Goal: Task Accomplishment & Management: Manage account settings

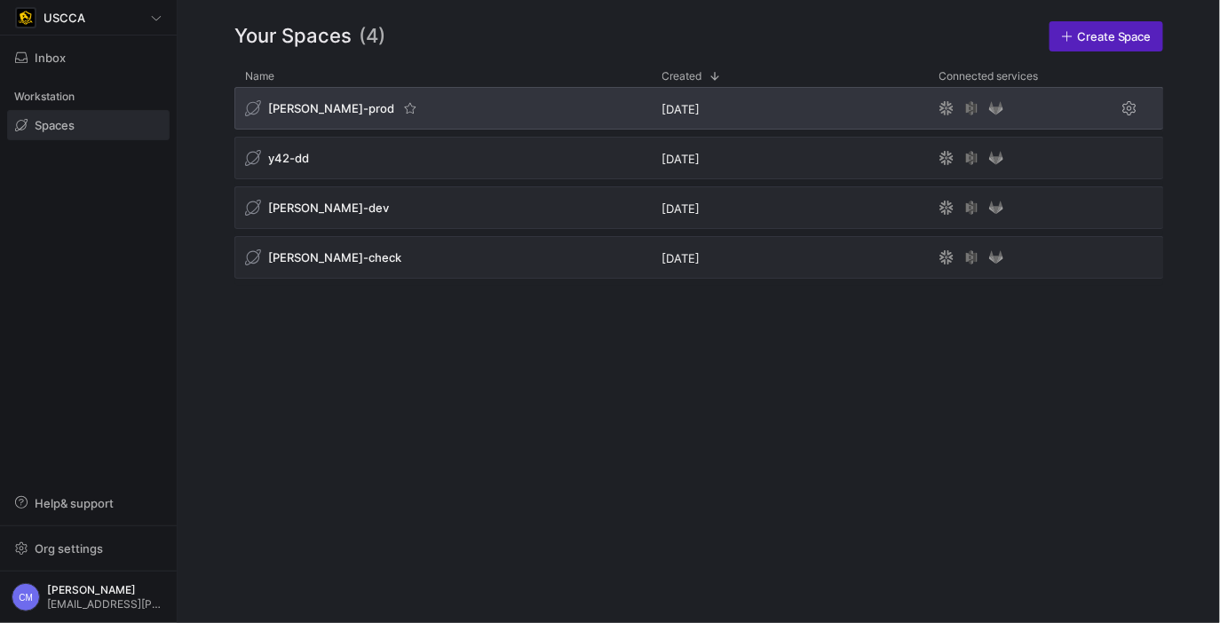
click at [268, 93] on div "[PERSON_NAME]-prod" at bounding box center [442, 108] width 417 height 43
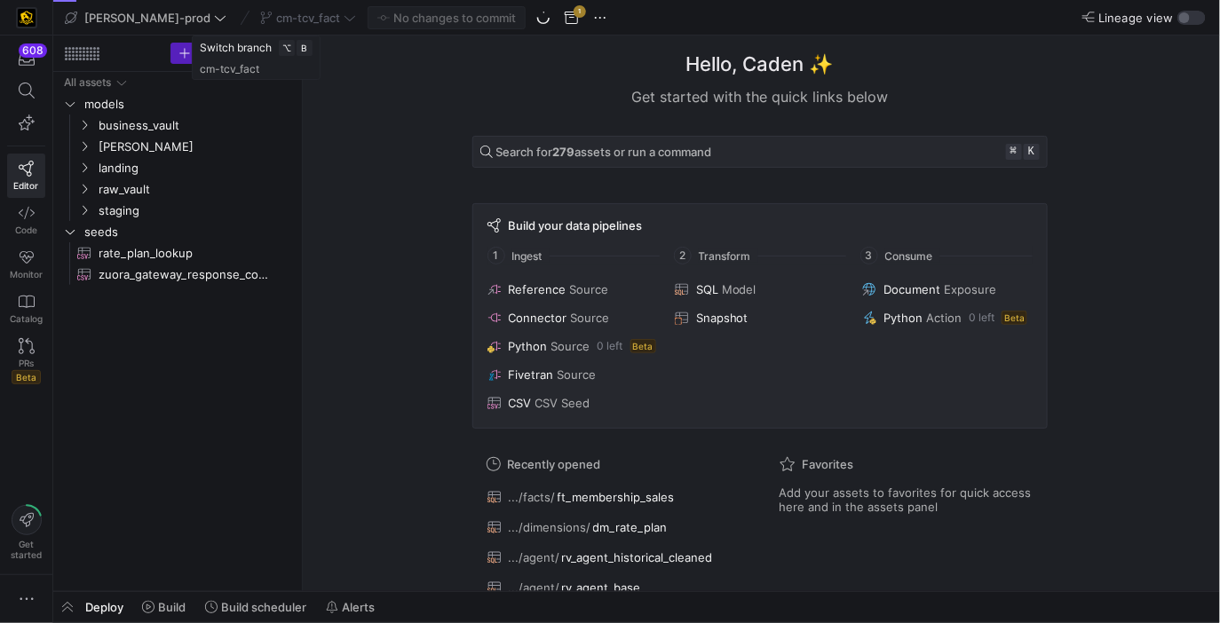
click at [256, 19] on div "cm-tcv_fact" at bounding box center [308, 17] width 105 height 23
click at [276, 19] on span "cm-tcv_fact" at bounding box center [308, 18] width 64 height 14
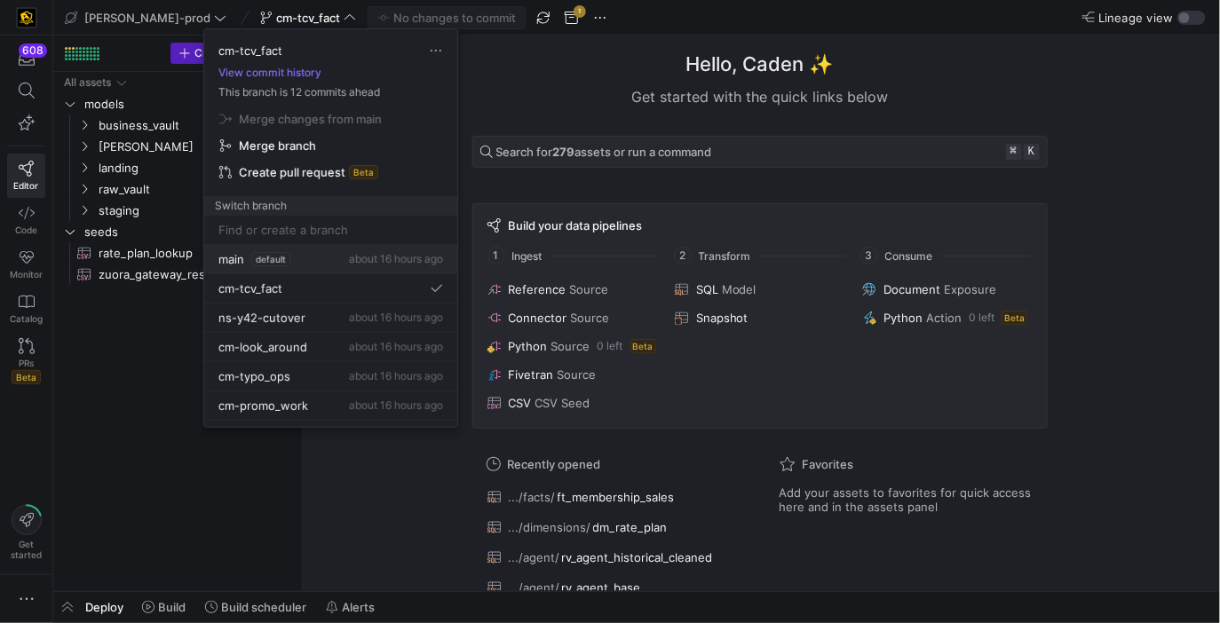
click at [272, 266] on button "main default about 16 hours ago" at bounding box center [330, 259] width 253 height 29
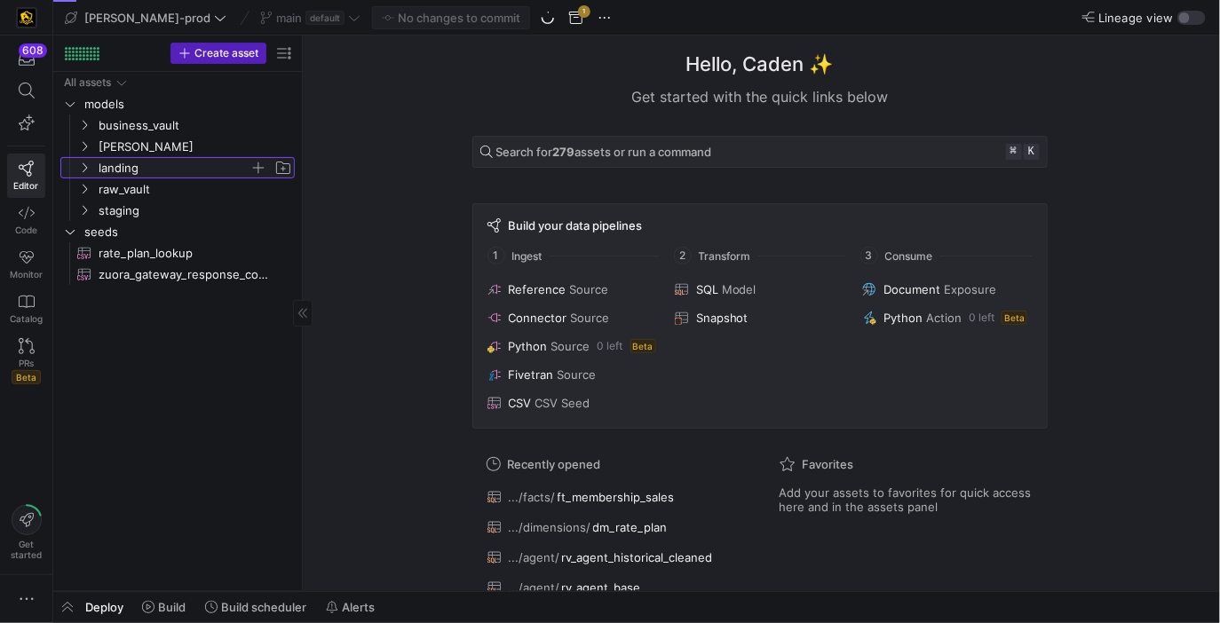
click at [136, 173] on span "landing" at bounding box center [174, 168] width 151 height 20
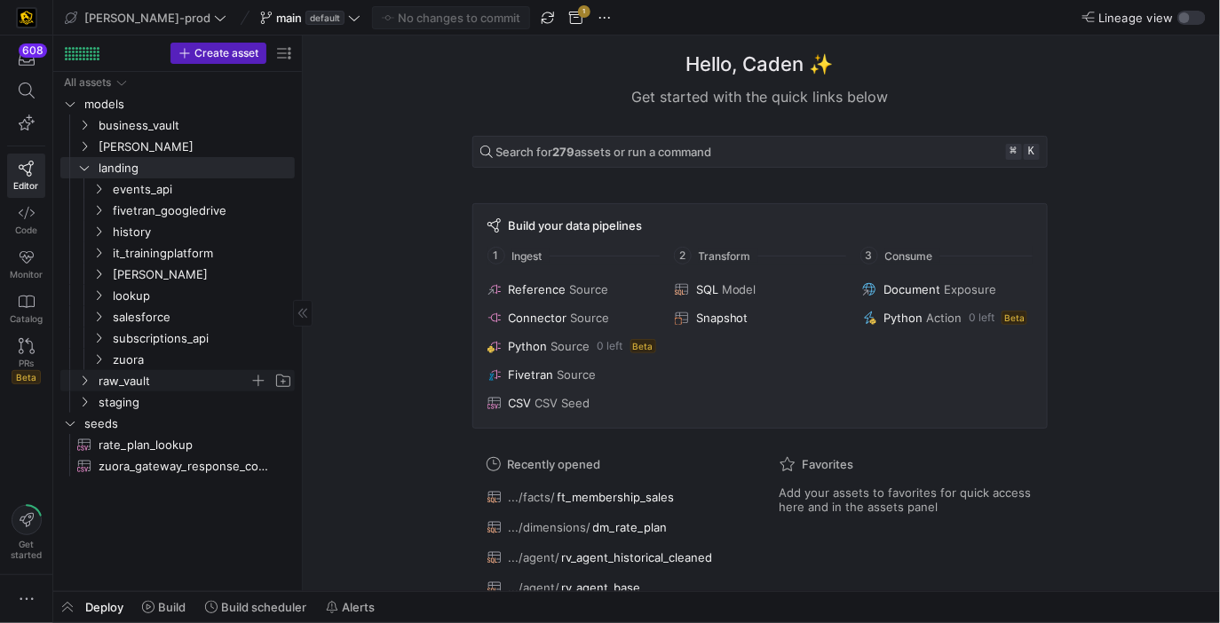
click at [126, 386] on span "raw_vault" at bounding box center [174, 381] width 151 height 20
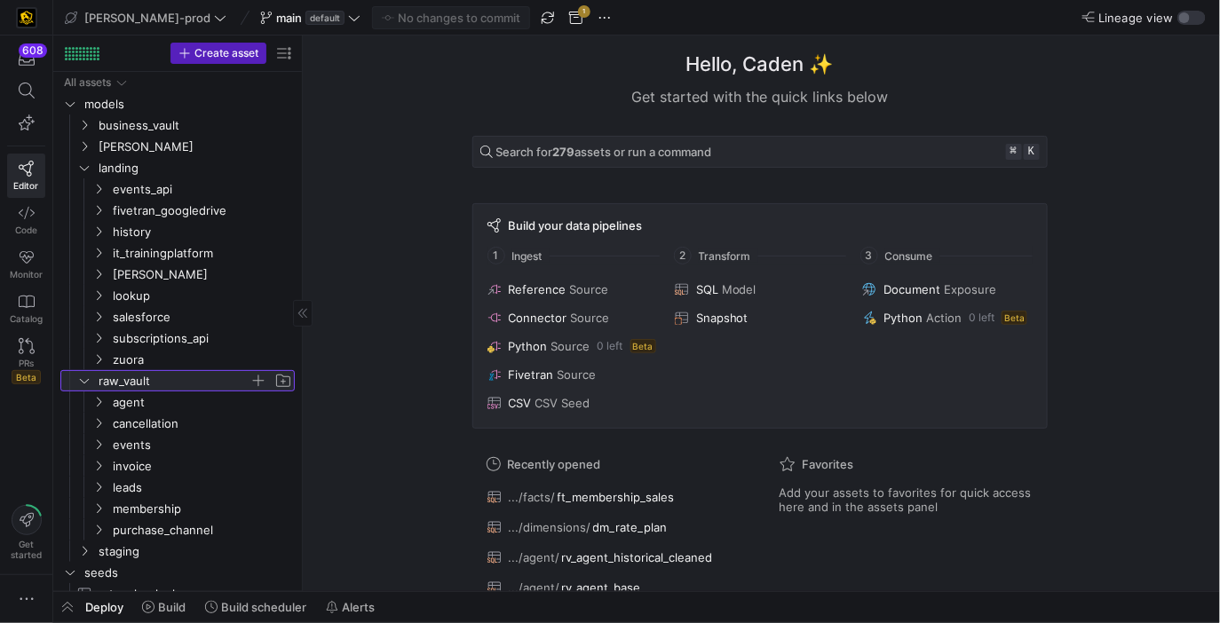
click at [145, 381] on span "raw_vault" at bounding box center [174, 381] width 151 height 20
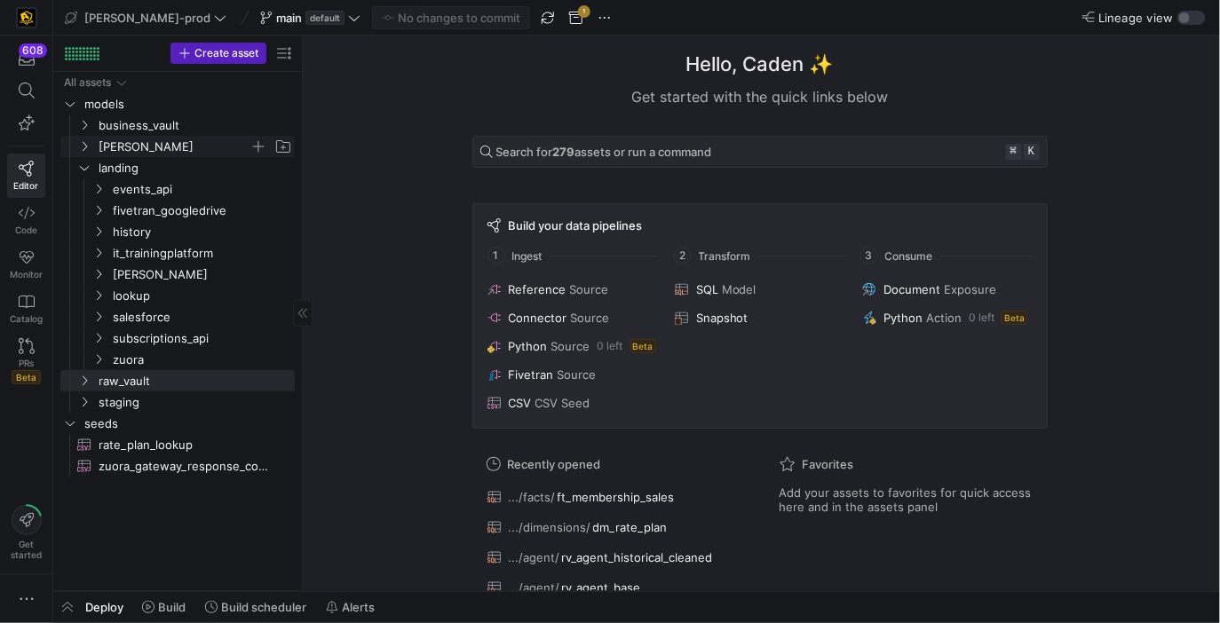
click at [142, 151] on span "[PERSON_NAME]" at bounding box center [174, 147] width 151 height 20
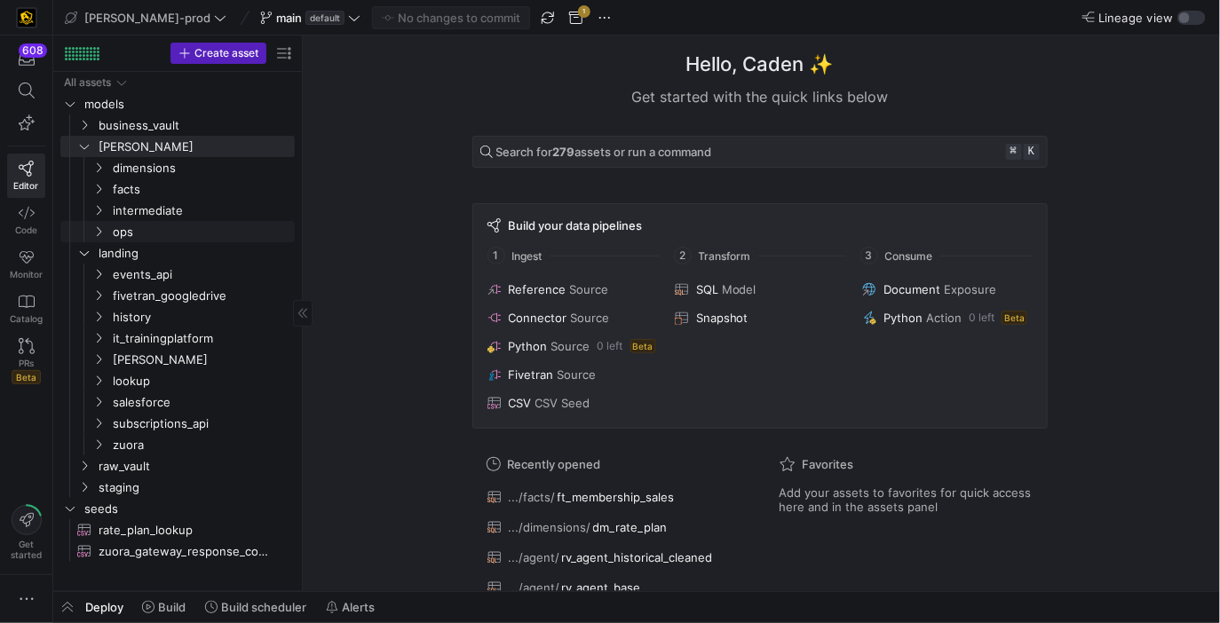
click at [137, 221] on link "ops" at bounding box center [177, 231] width 234 height 21
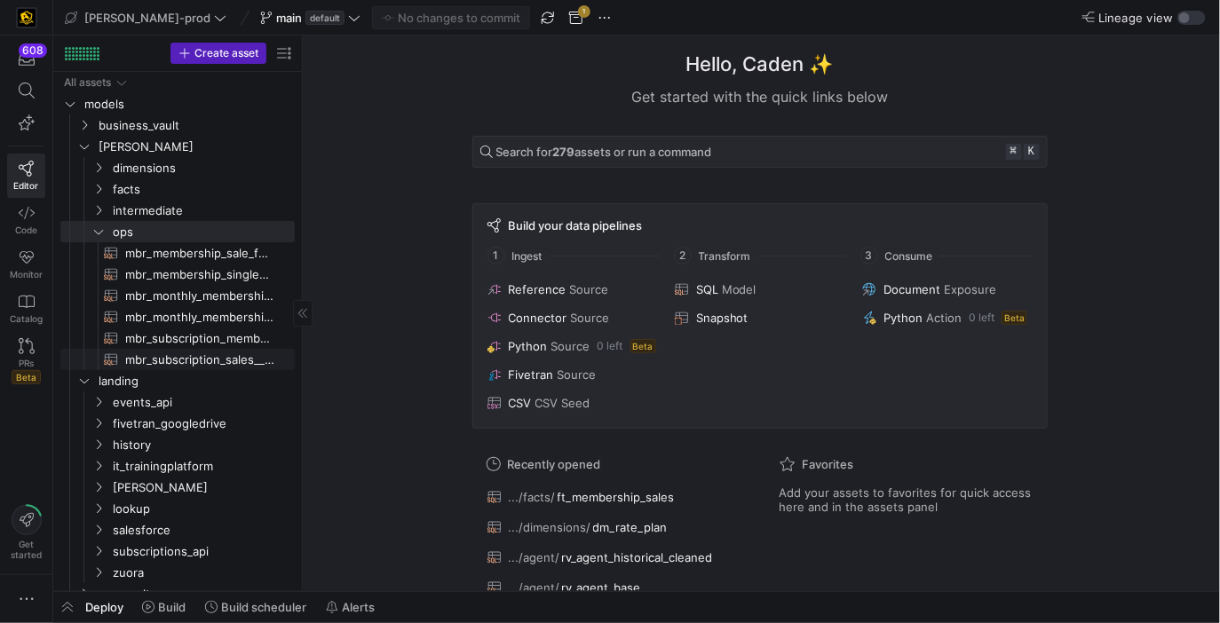
click at [249, 344] on span "mbr_subscription_membership​​​​​​​​​​" at bounding box center [199, 338] width 149 height 20
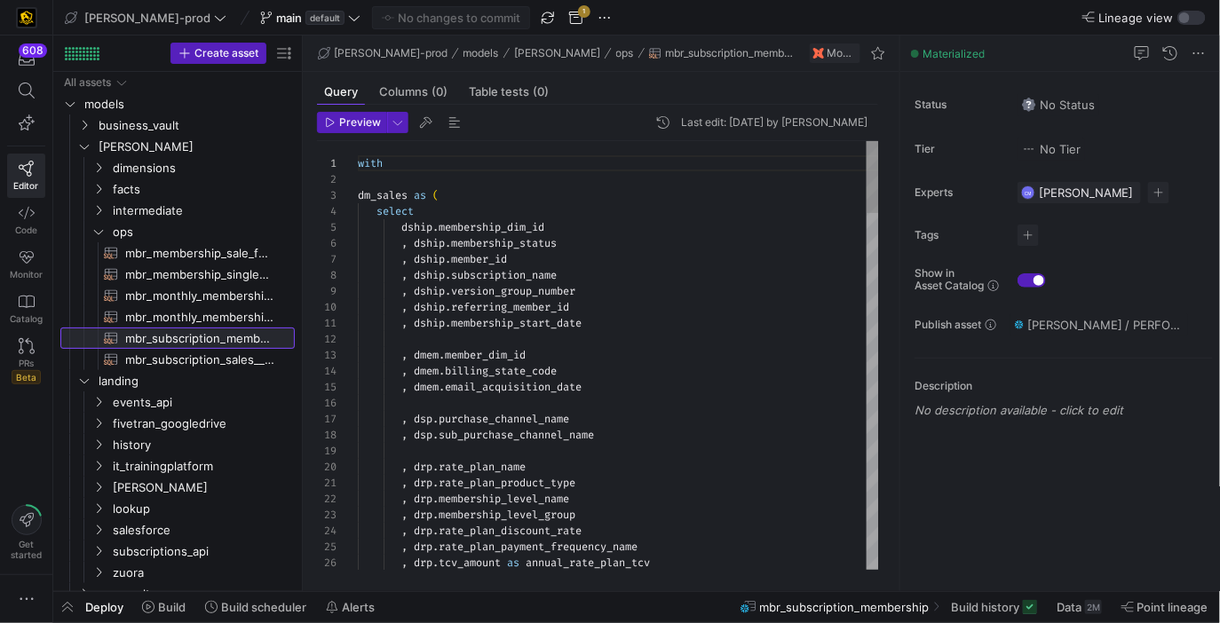
scroll to position [160, 0]
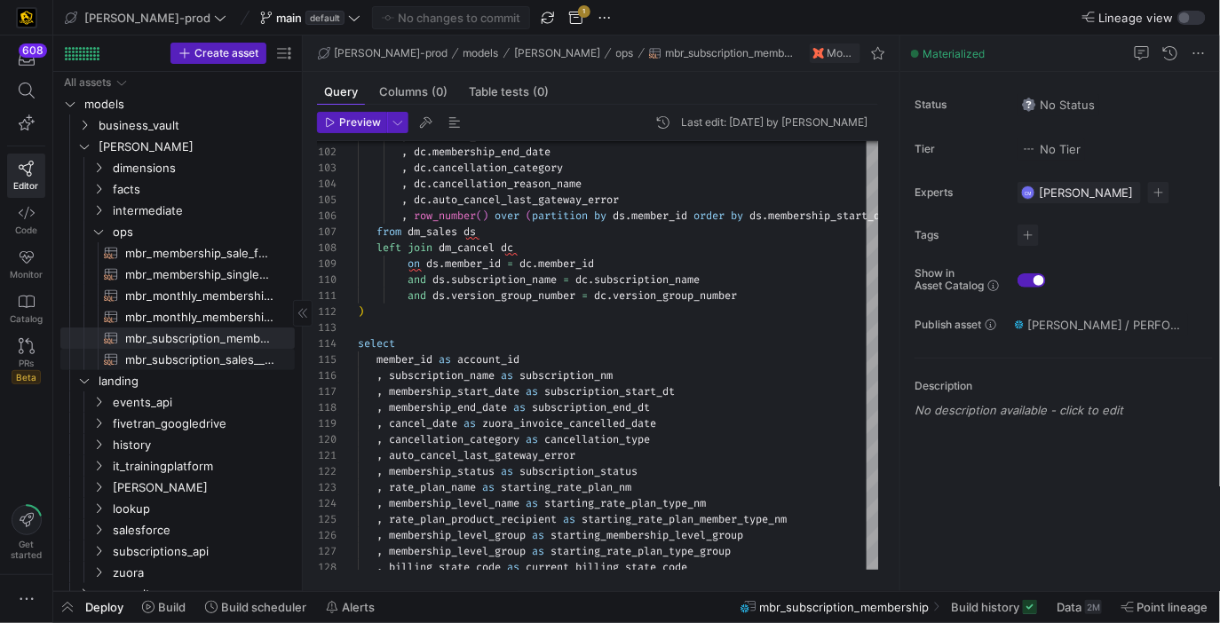
click at [236, 361] on span "mbr_subscription_sales__sub_purchase_channel_forecast​​​​​​​​​​" at bounding box center [199, 360] width 149 height 20
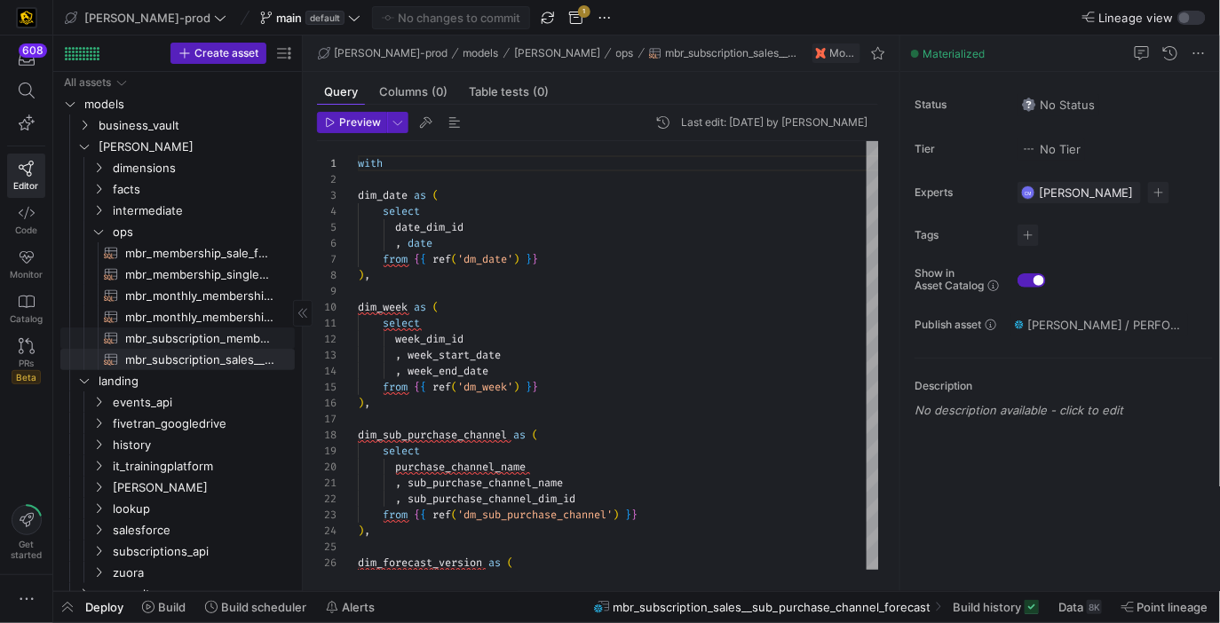
click at [200, 342] on span "mbr_subscription_membership​​​​​​​​​​" at bounding box center [199, 338] width 149 height 20
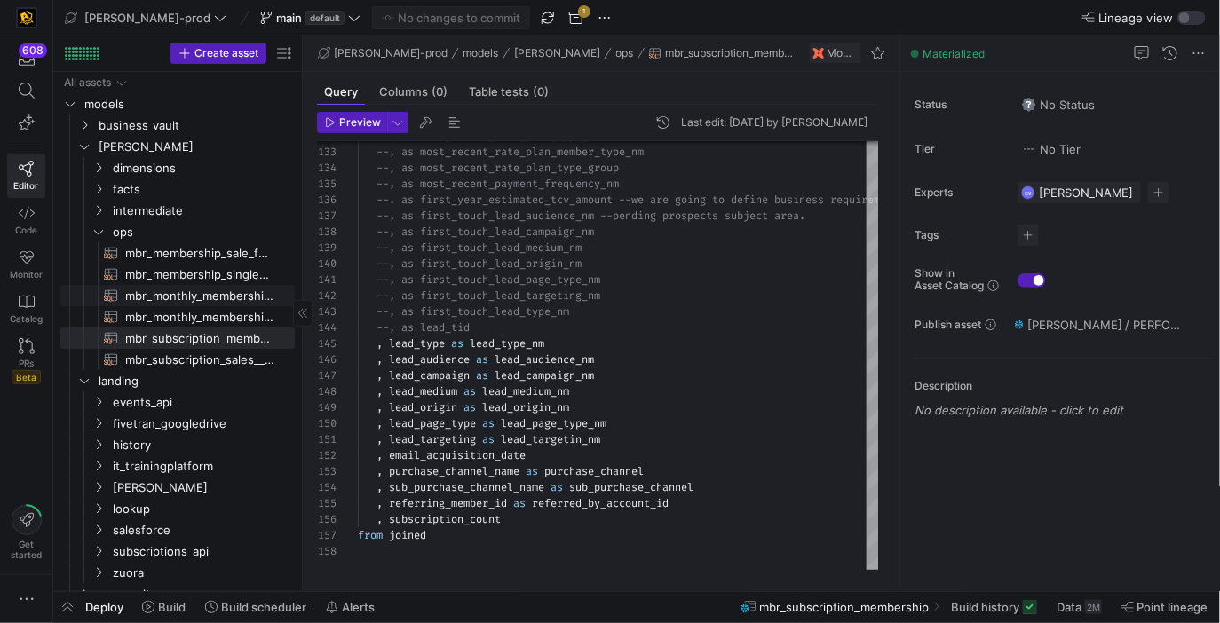
click at [233, 314] on span "mbr_monthly_membership_trending​​​​​​​​​​" at bounding box center [199, 317] width 149 height 20
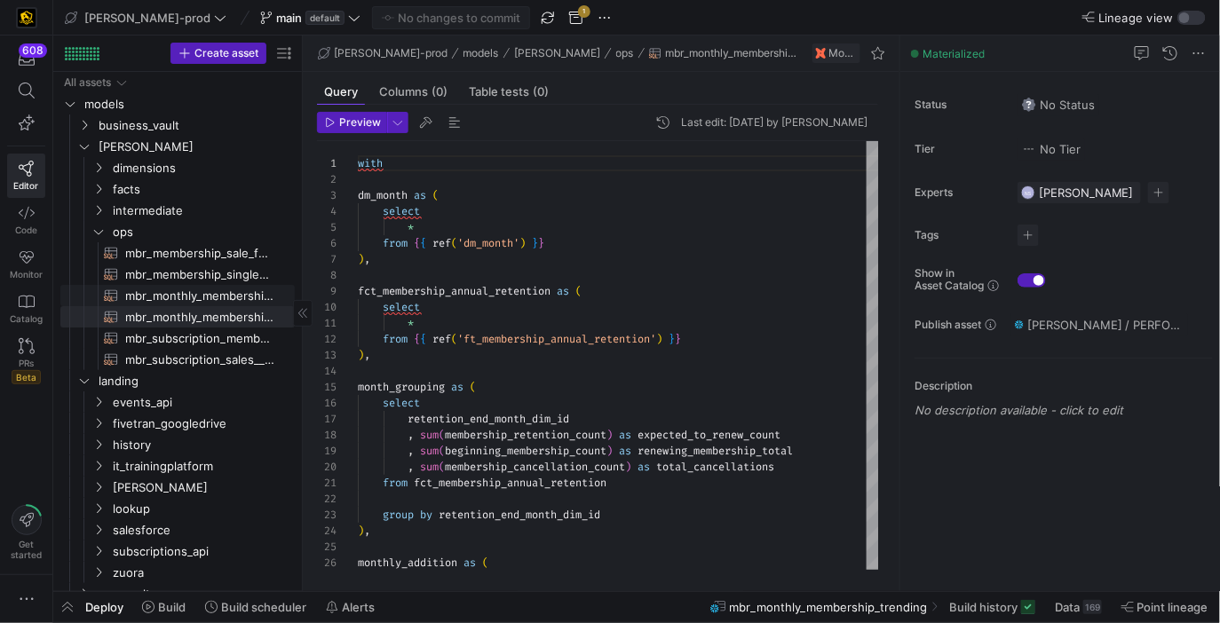
click at [177, 293] on span "mbr_monthly_membership_trending_first_year​​​​​​​​​​" at bounding box center [199, 296] width 149 height 20
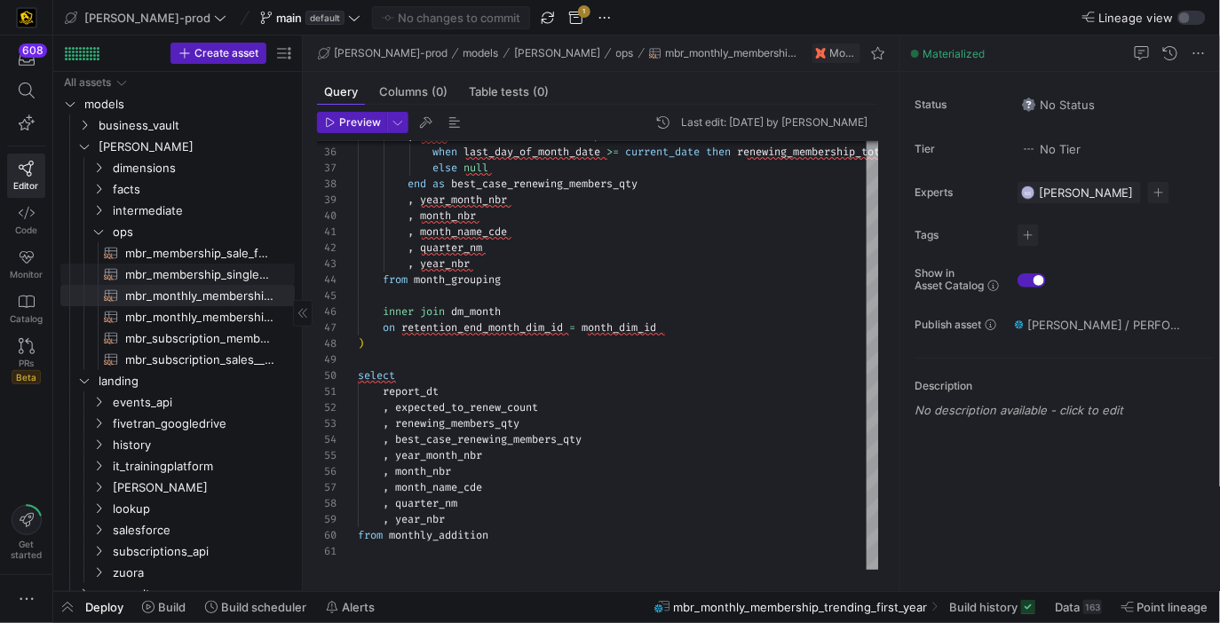
click at [189, 267] on span "mbr_membership_single_row_copy​​​​​​​​​​" at bounding box center [199, 275] width 149 height 20
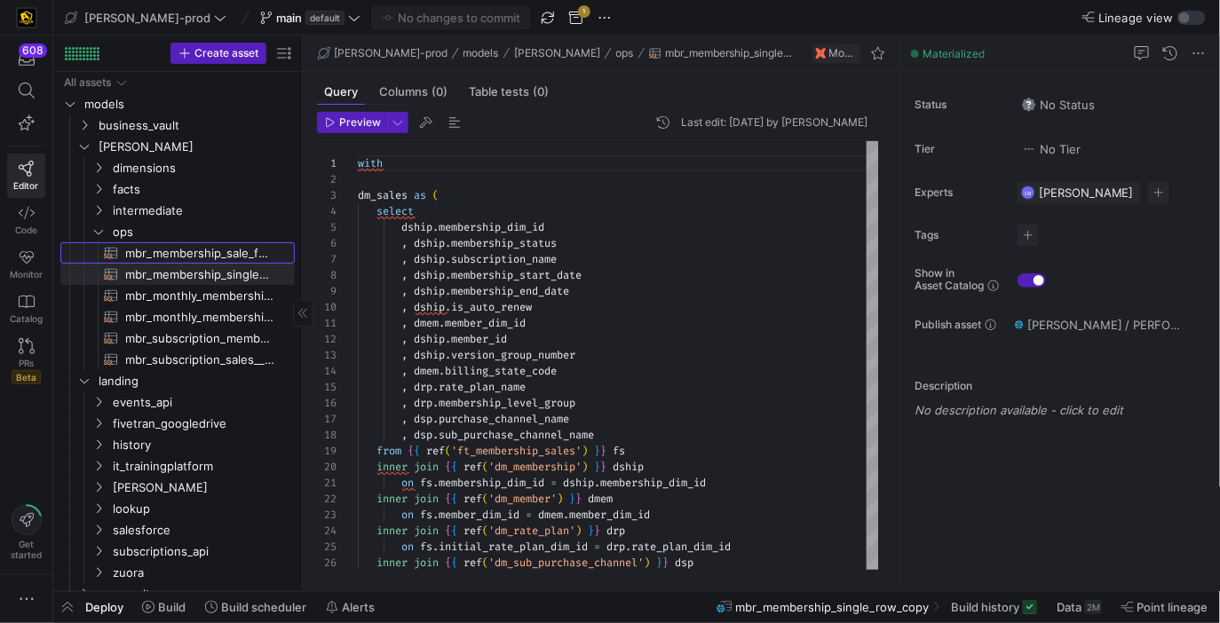
click at [210, 246] on span "mbr_membership_sale_forecast​​​​​​​​​​" at bounding box center [199, 253] width 149 height 20
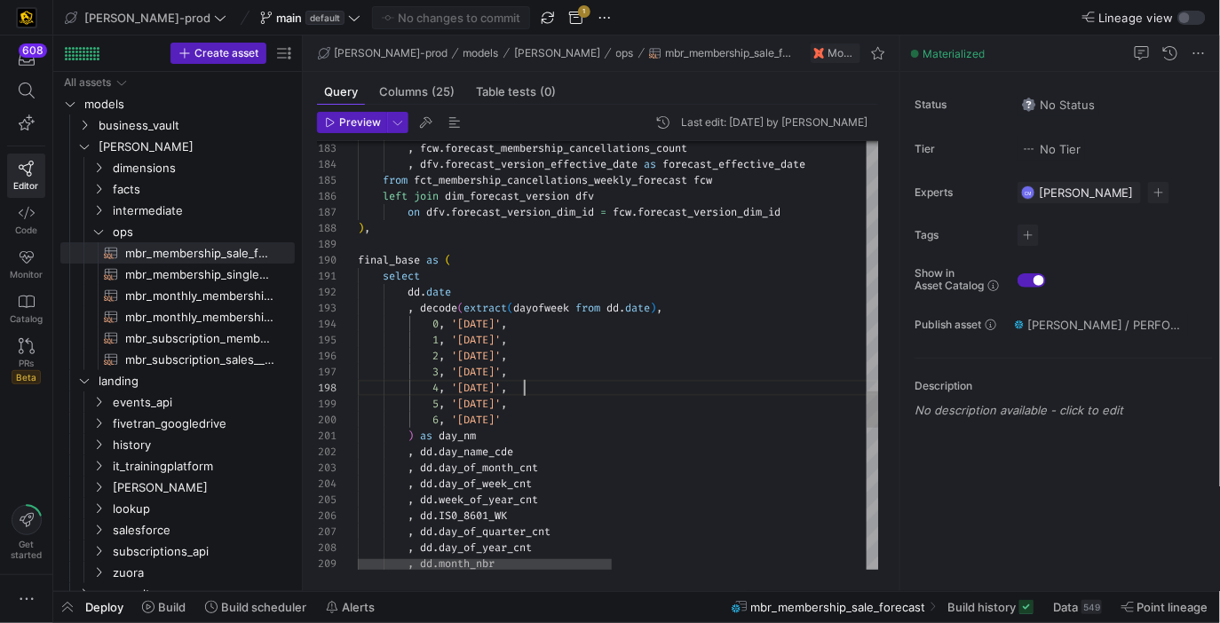
scroll to position [111, 165]
type textarea "select [DOMAIN_NAME] , decode(extract(dayofweek from [DOMAIN_NAME]), 0, '[DATE]…"
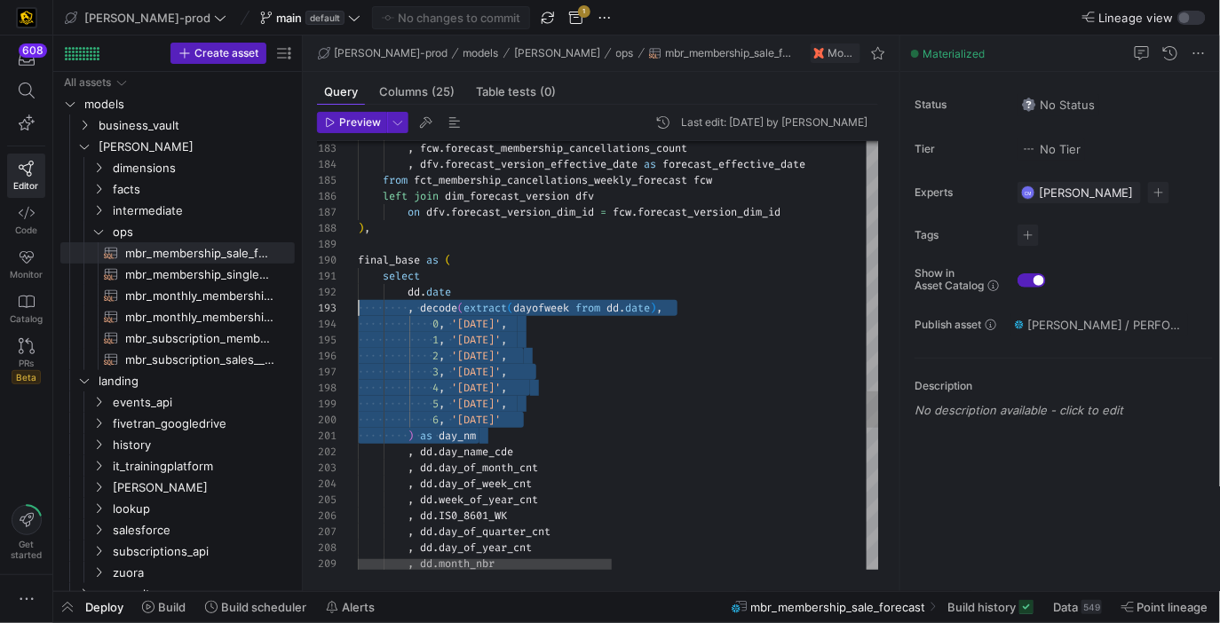
scroll to position [31, 0]
drag, startPoint x: 517, startPoint y: 439, endPoint x: 318, endPoint y: 310, distance: 236.9
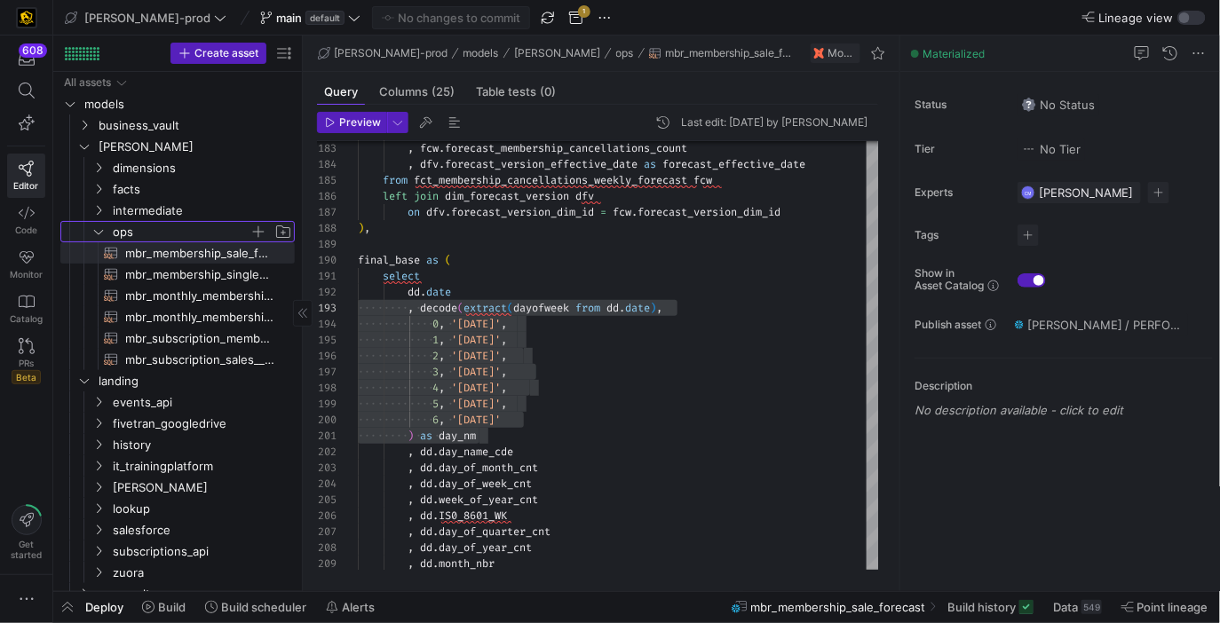
click at [205, 228] on span "ops" at bounding box center [181, 232] width 137 height 20
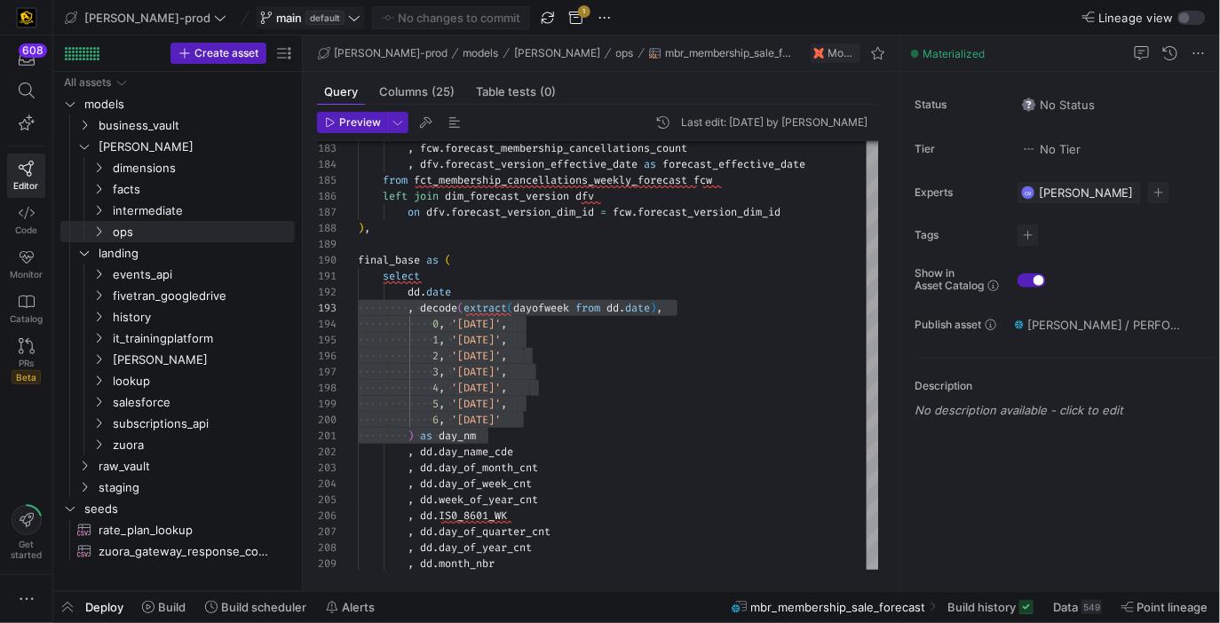
click at [305, 16] on span "default" at bounding box center [324, 18] width 39 height 14
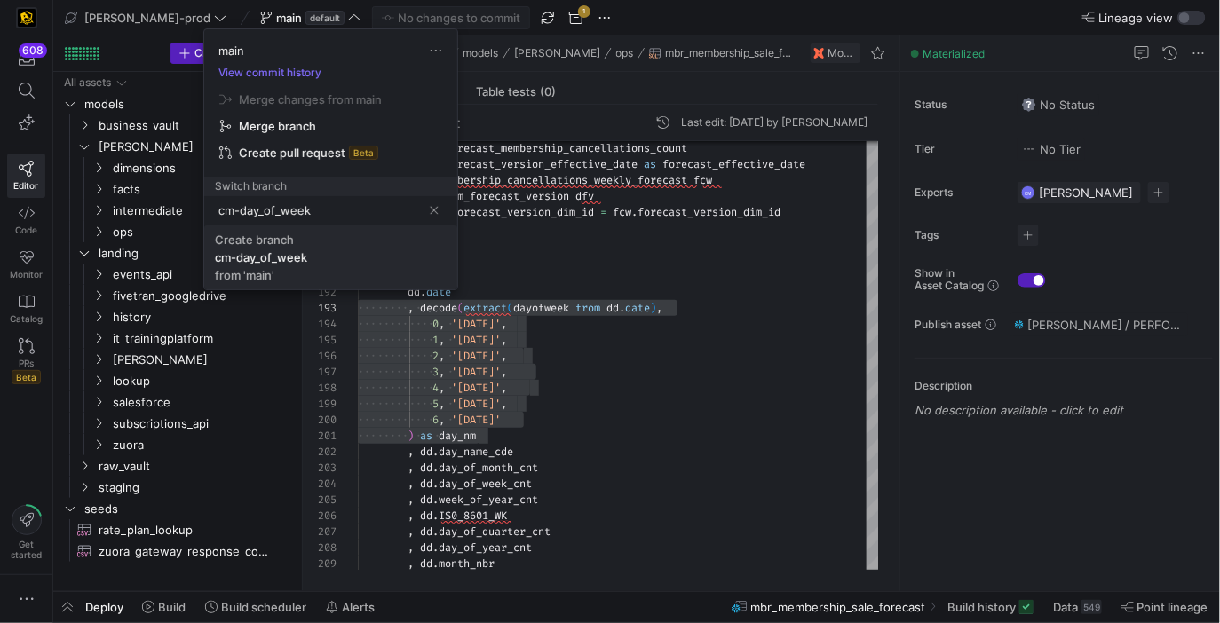
type input "cm-day_of_week"
click at [270, 268] on div "from 'main'" at bounding box center [244, 275] width 59 height 14
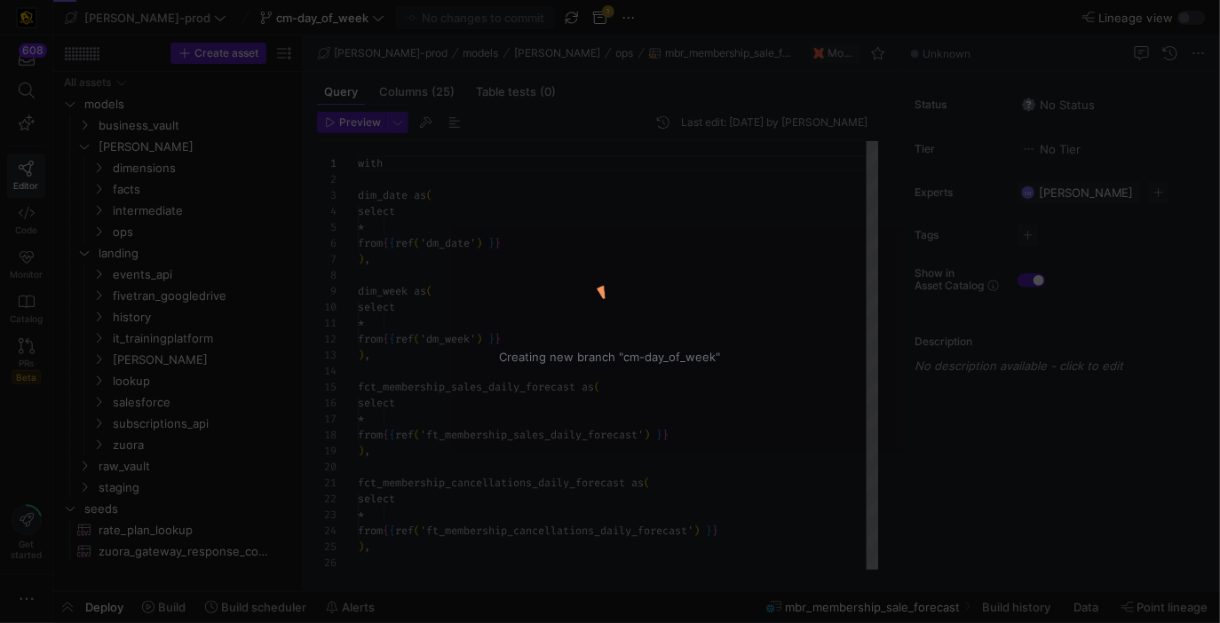
scroll to position [160, 0]
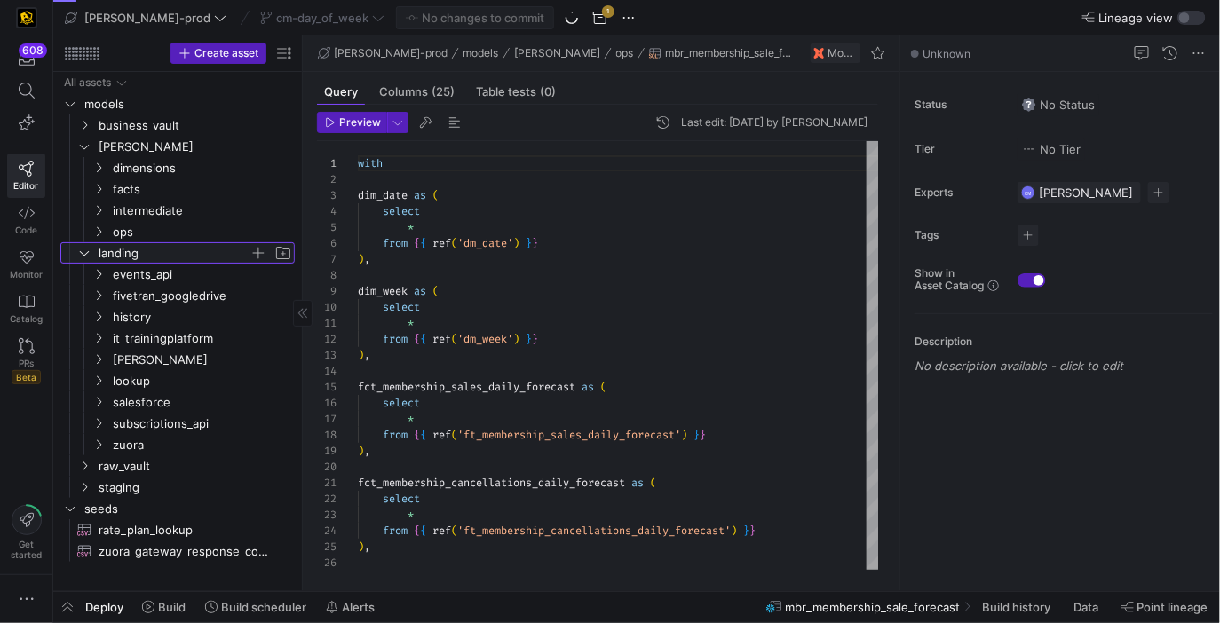
click at [231, 255] on span "landing" at bounding box center [174, 253] width 151 height 20
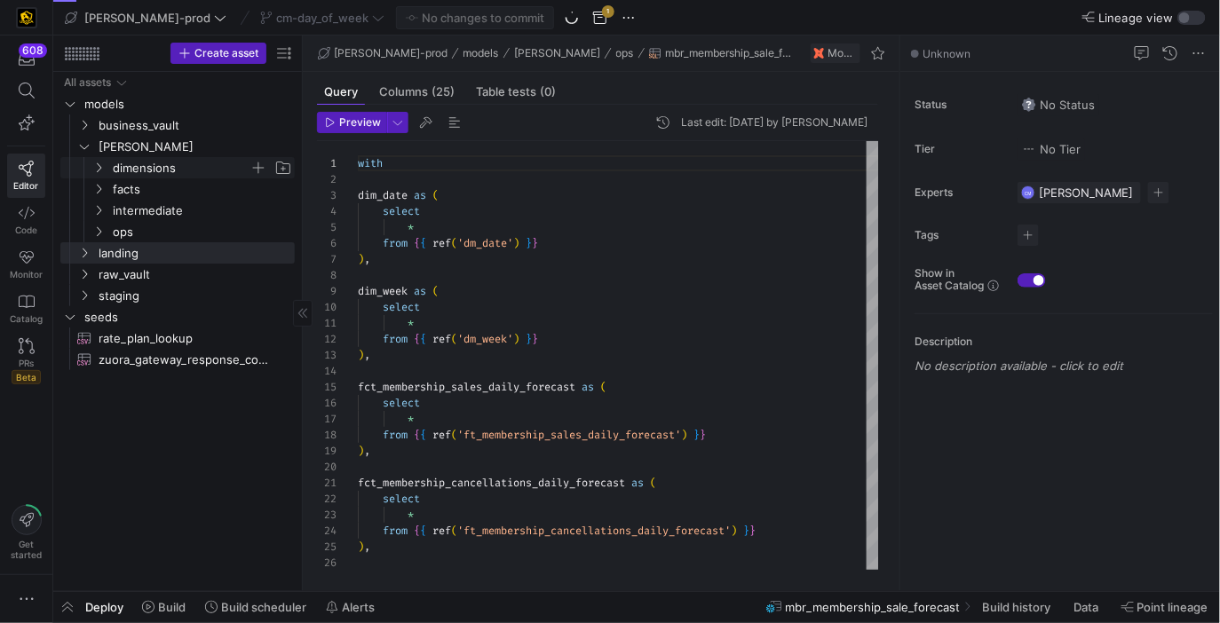
click at [216, 170] on span "dimensions" at bounding box center [181, 168] width 137 height 20
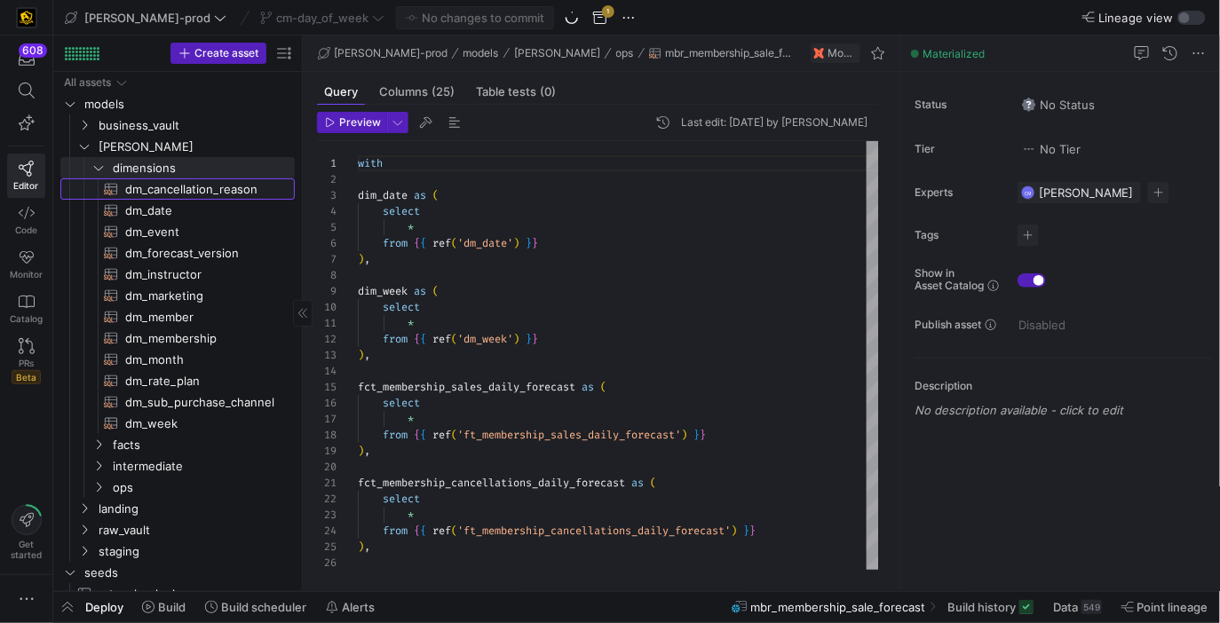
click at [212, 198] on span "dm_cancellation_reason​​​​​​​​​​" at bounding box center [199, 189] width 149 height 20
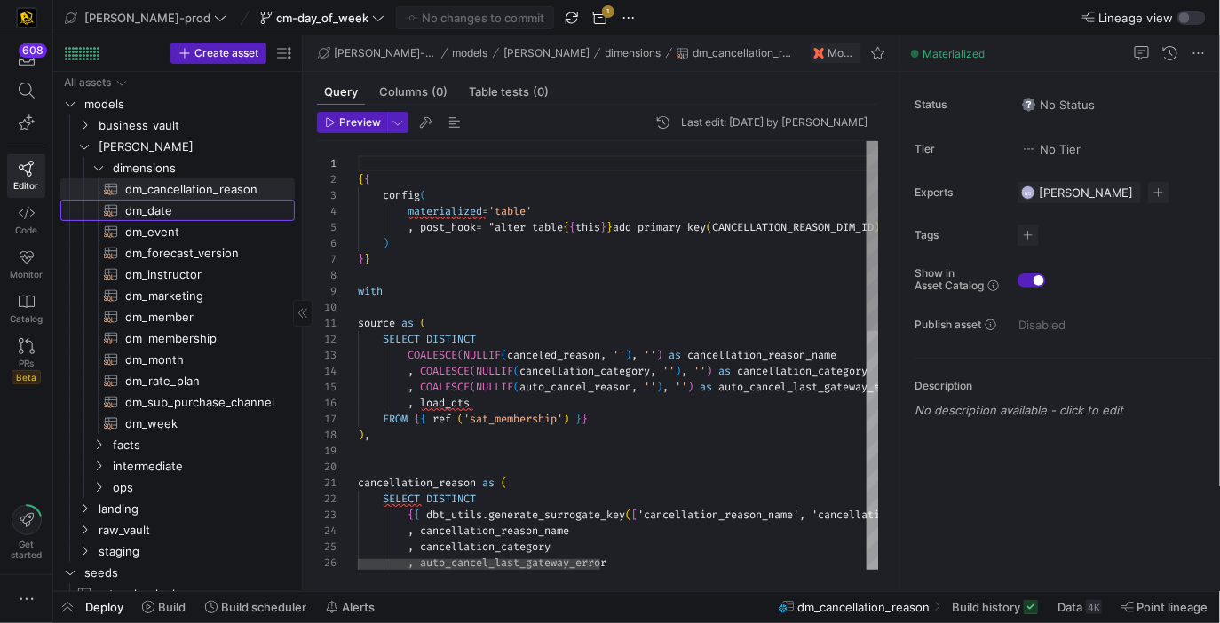
click at [212, 210] on span "dm_date​​​​​​​​​​" at bounding box center [199, 211] width 149 height 20
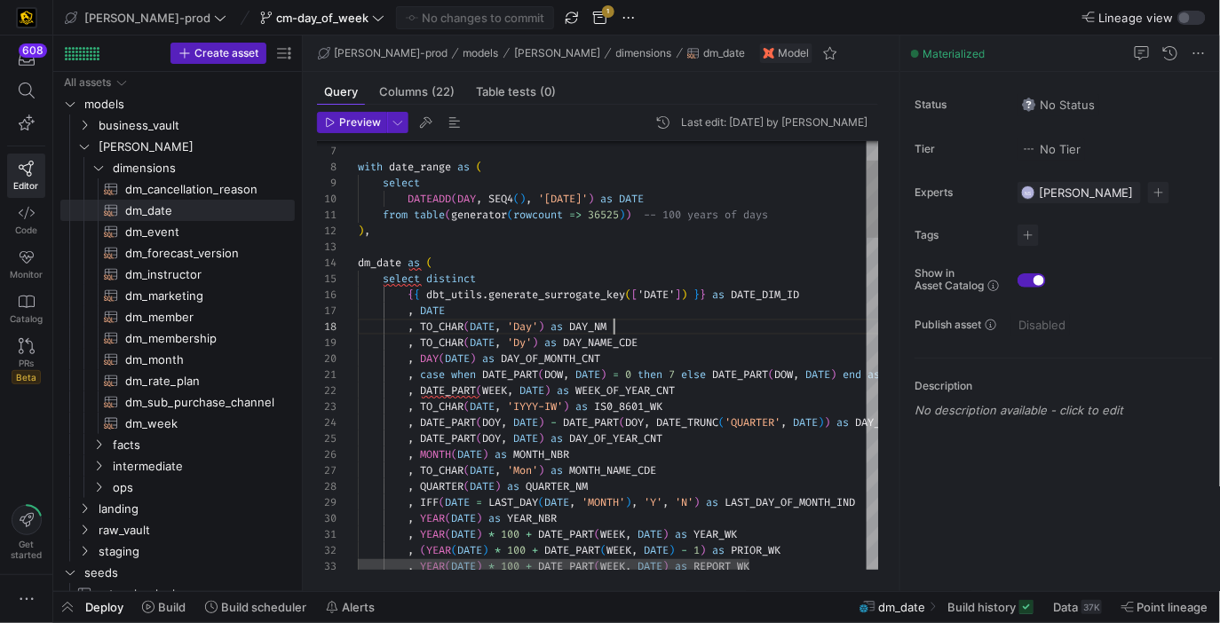
scroll to position [111, 256]
drag, startPoint x: 621, startPoint y: 327, endPoint x: 423, endPoint y: 324, distance: 198.0
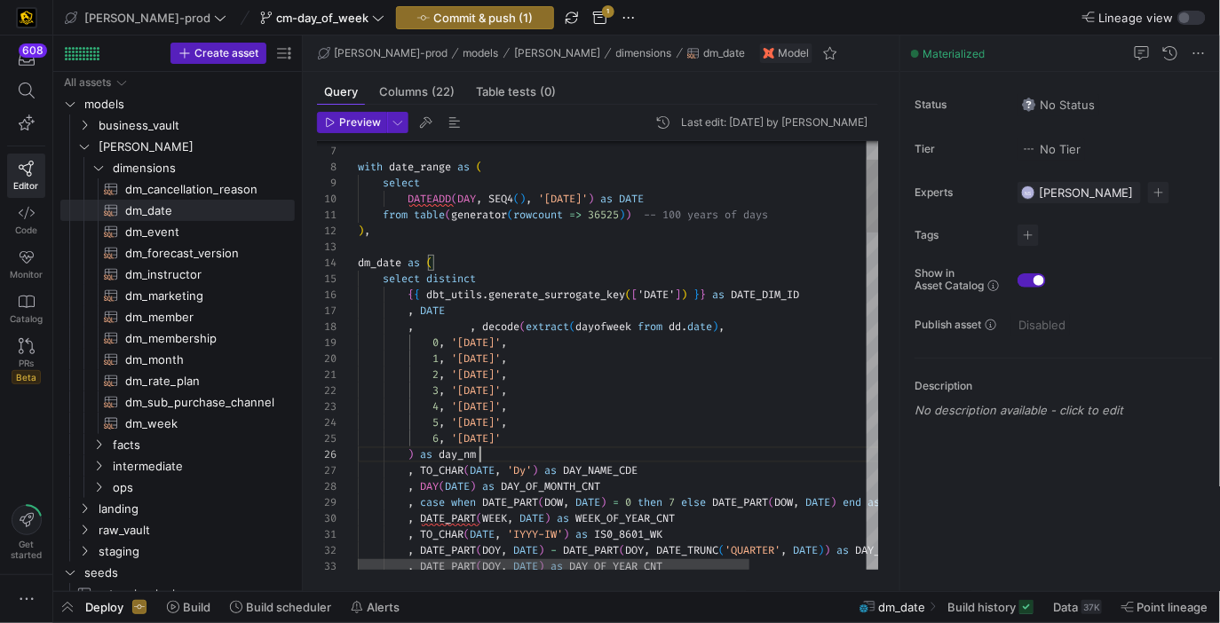
scroll to position [111, 121]
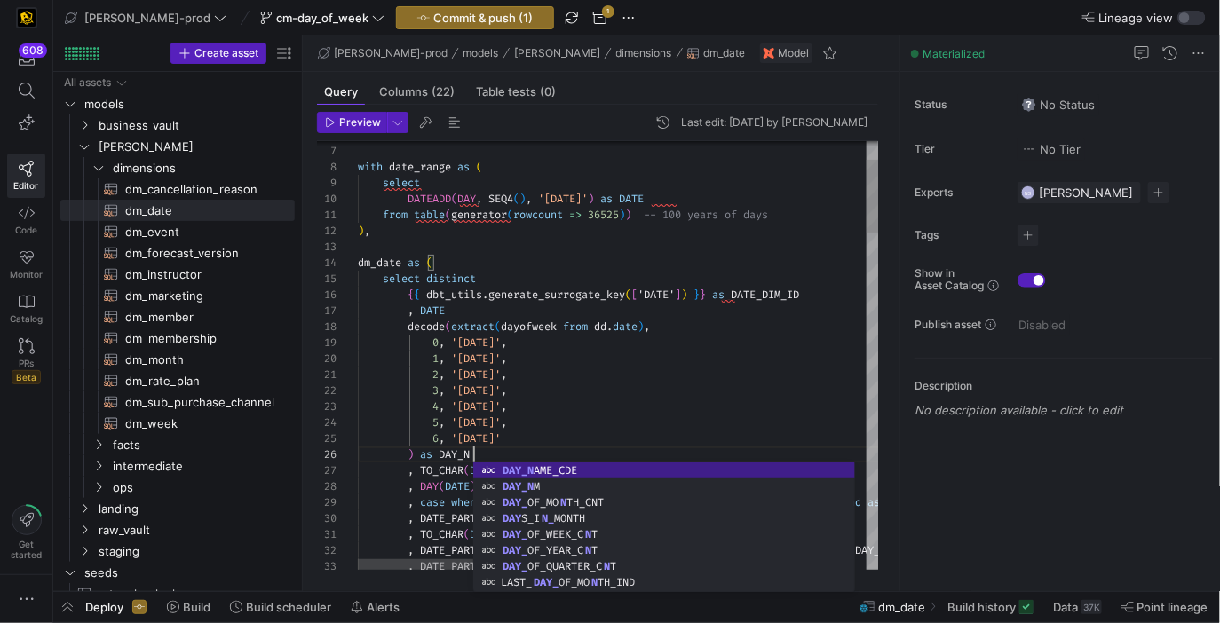
scroll to position [80, 121]
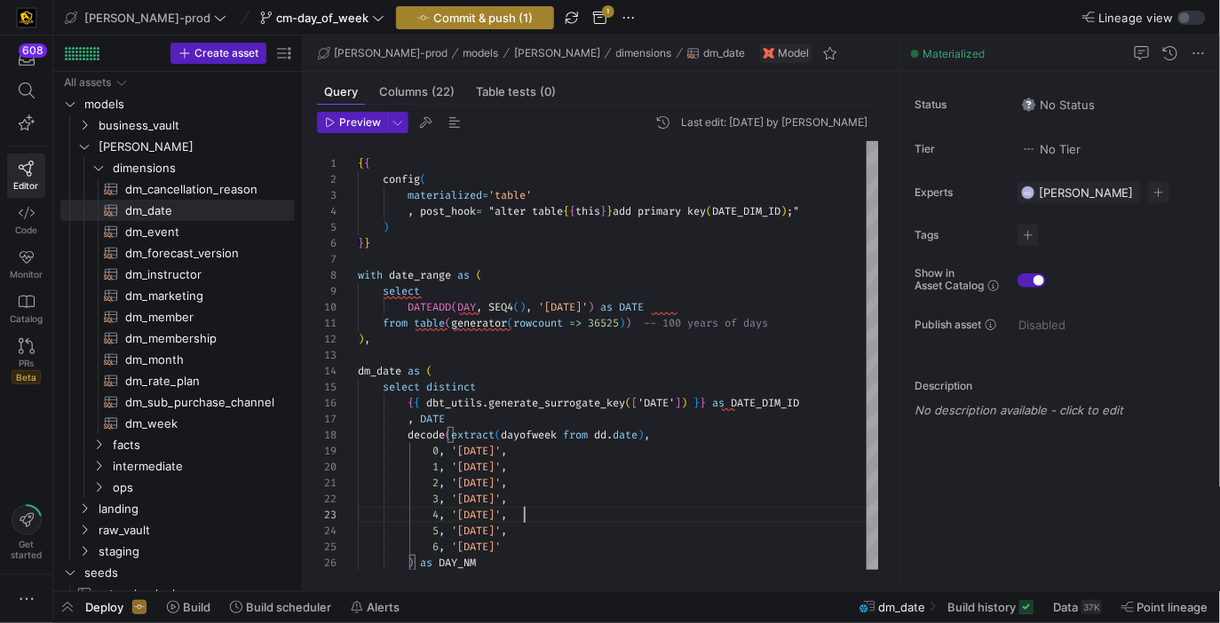
type textarea "2, '[DATE]', 3, '[DATE]', 4, '[DATE]', 5, '[DATE]', 6, '[DATE]' ) as DAY_NM , T…"
click at [454, 16] on span "Commit & push (1)" at bounding box center [482, 18] width 99 height 14
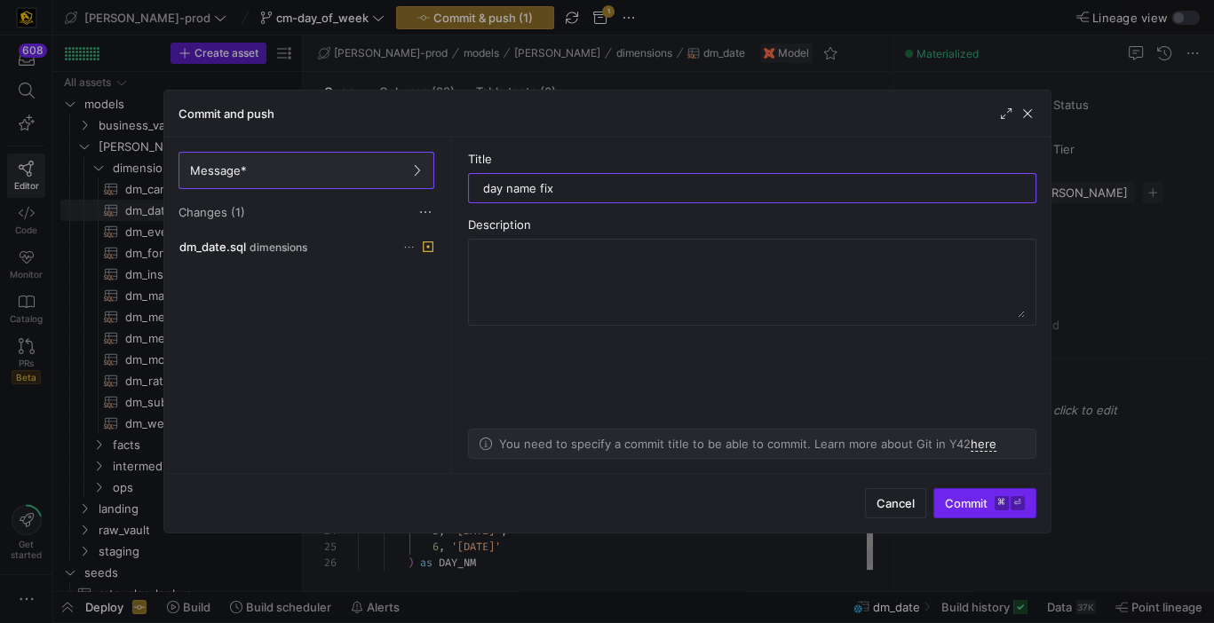
type input "day name fix"
click at [971, 515] on span "submit" at bounding box center [984, 503] width 101 height 28
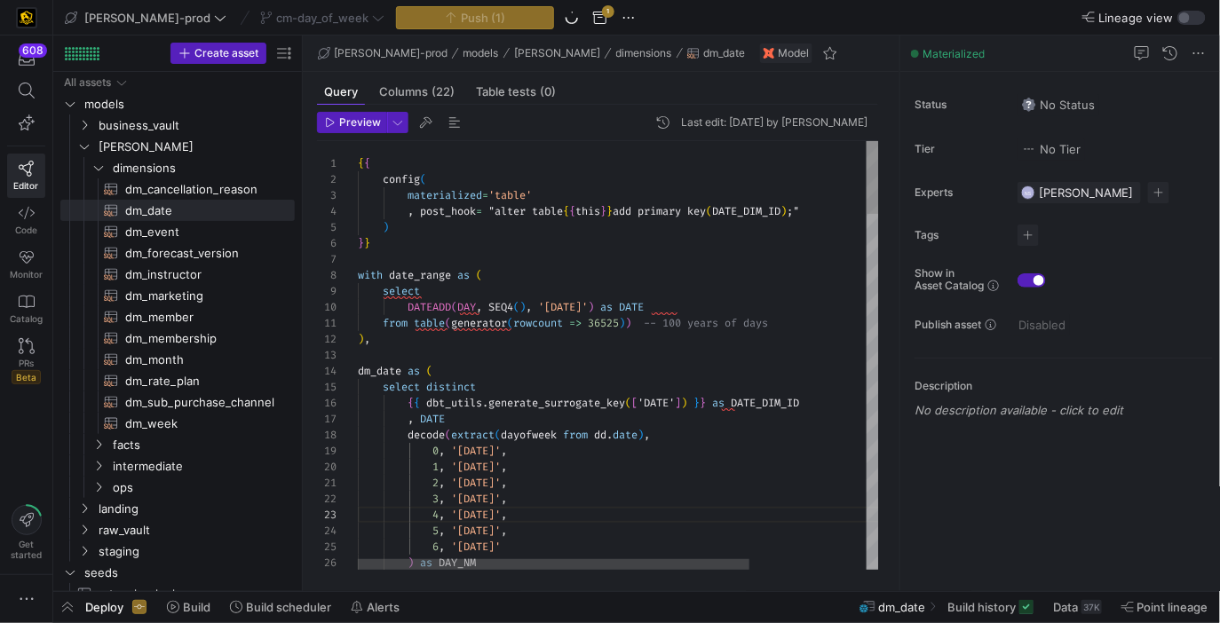
click at [71, 609] on span "button" at bounding box center [67, 607] width 28 height 30
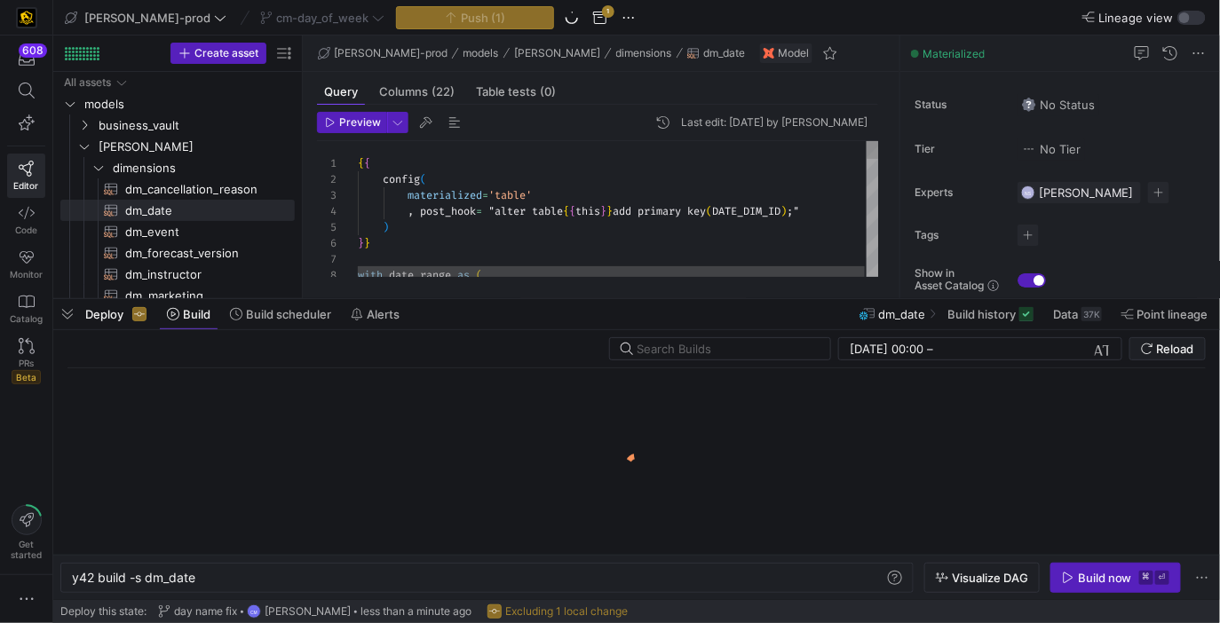
scroll to position [0, 123]
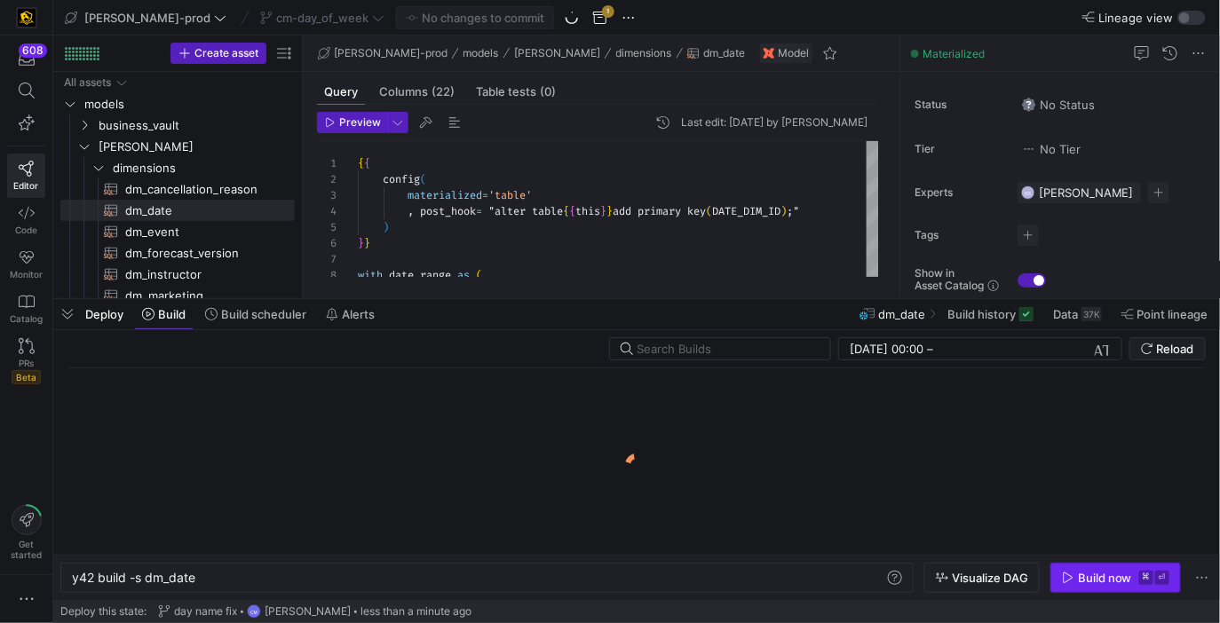
click at [1100, 582] on div "Build now" at bounding box center [1105, 578] width 54 height 14
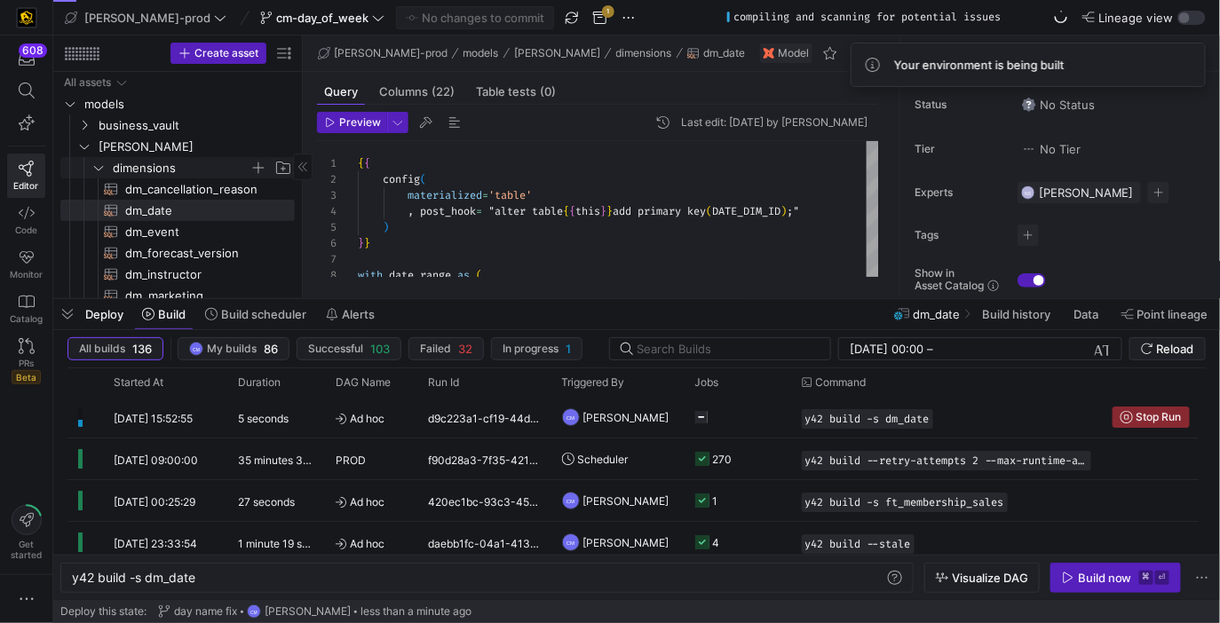
click at [189, 169] on span "dimensions" at bounding box center [181, 168] width 137 height 20
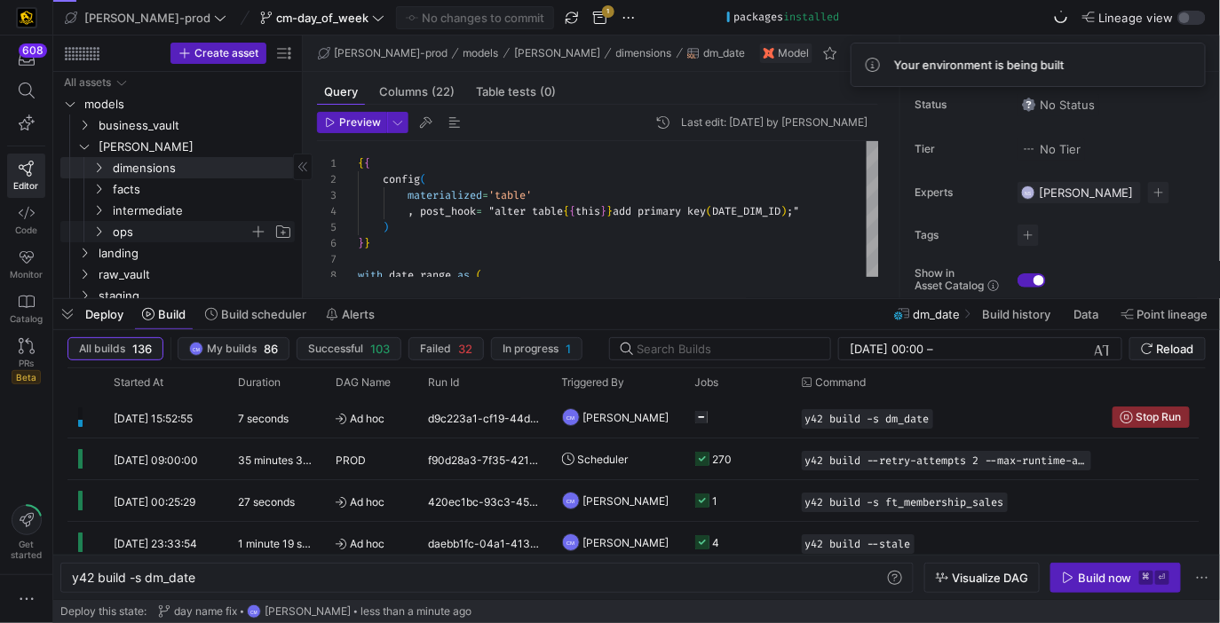
click at [179, 233] on span "ops" at bounding box center [181, 232] width 137 height 20
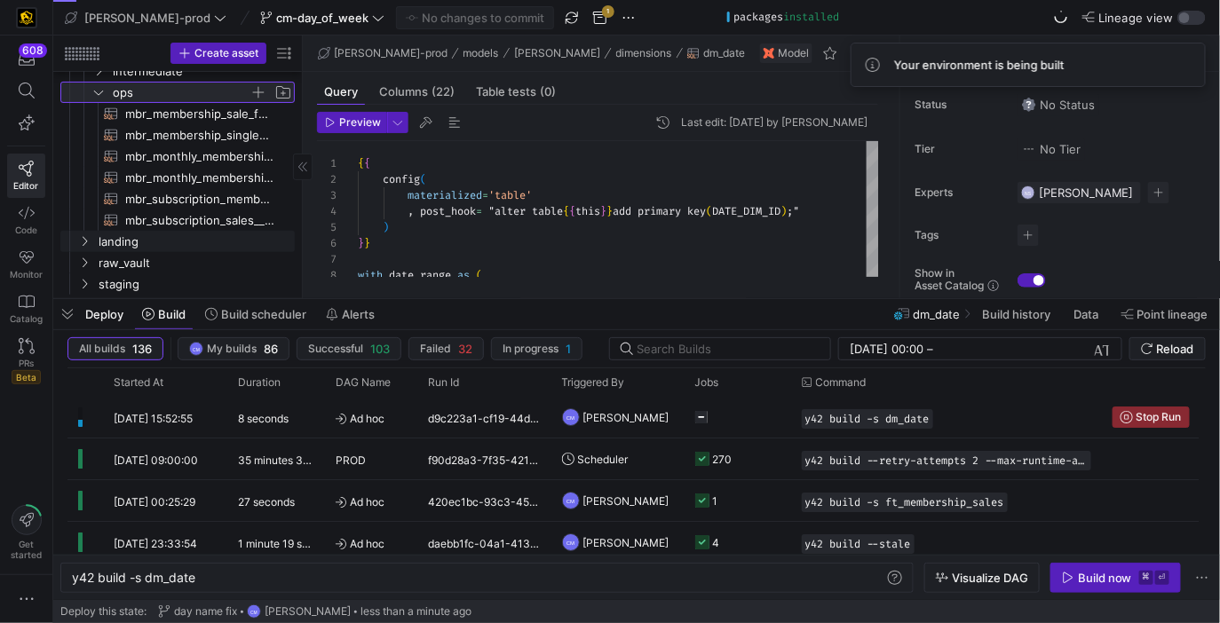
scroll to position [143, 0]
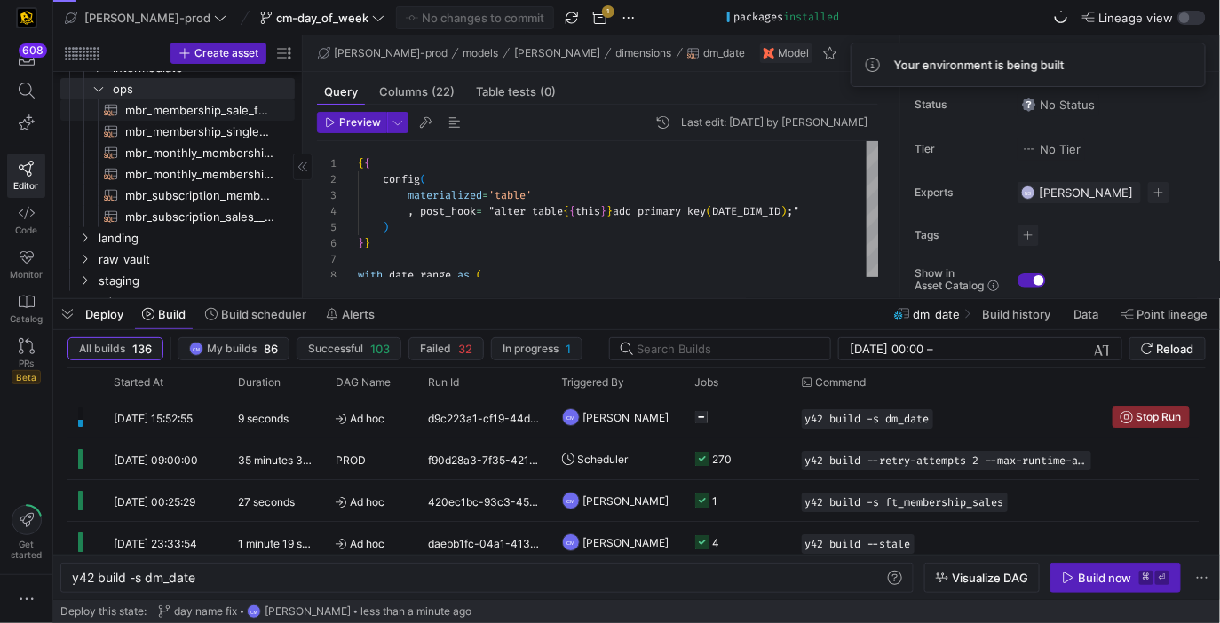
click at [239, 109] on span "mbr_membership_sale_forecast​​​​​​​​​​" at bounding box center [199, 110] width 149 height 20
type textarea "with dim_date as ( select * from {{ ref('dm_date') }} ), dim_week as ( select"
type textarea "y42 build -s mbr_membership_sale_forecast"
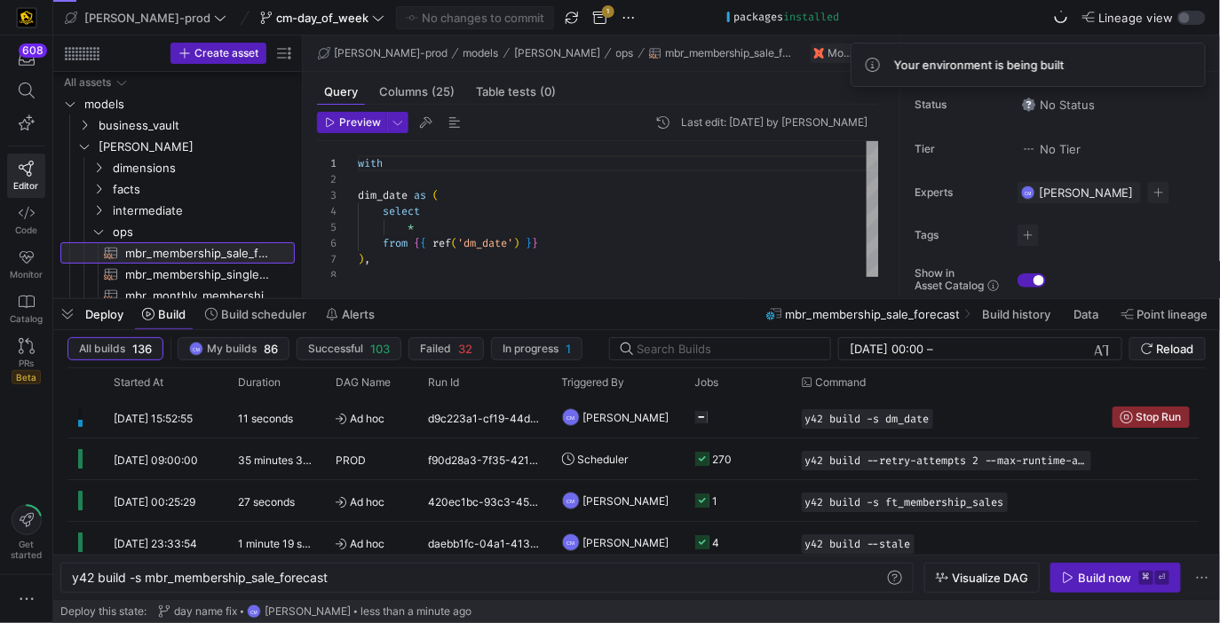
drag, startPoint x: 572, startPoint y: 299, endPoint x: 565, endPoint y: 692, distance: 392.4
click at [565, 622] on html "608 Editor Code Monitor Catalog PRs Beta Get started [PERSON_NAME]-prod cm-day_…" at bounding box center [610, 311] width 1220 height 623
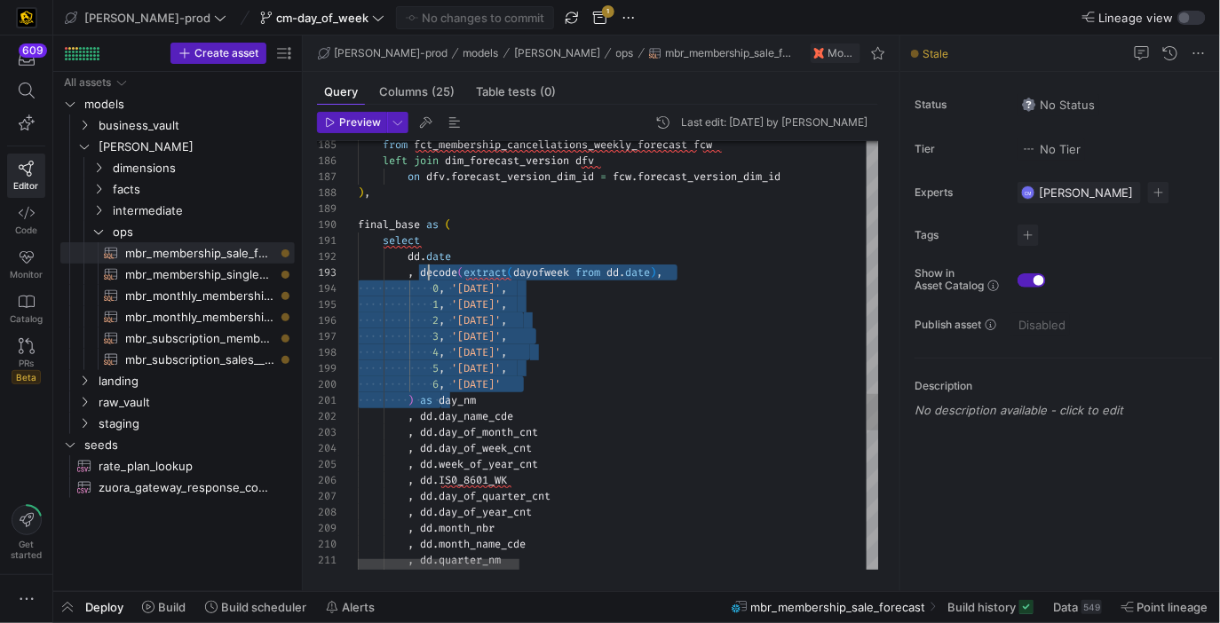
scroll to position [31, 70]
drag, startPoint x: 441, startPoint y: 400, endPoint x: 424, endPoint y: 279, distance: 122.8
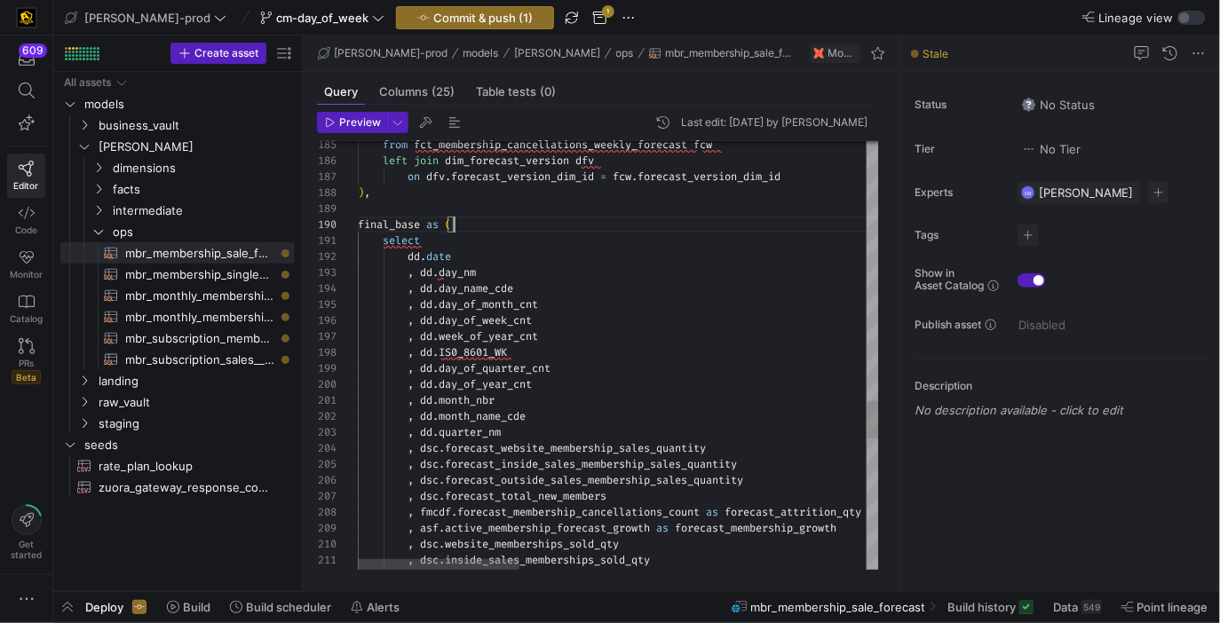
scroll to position [143, 96]
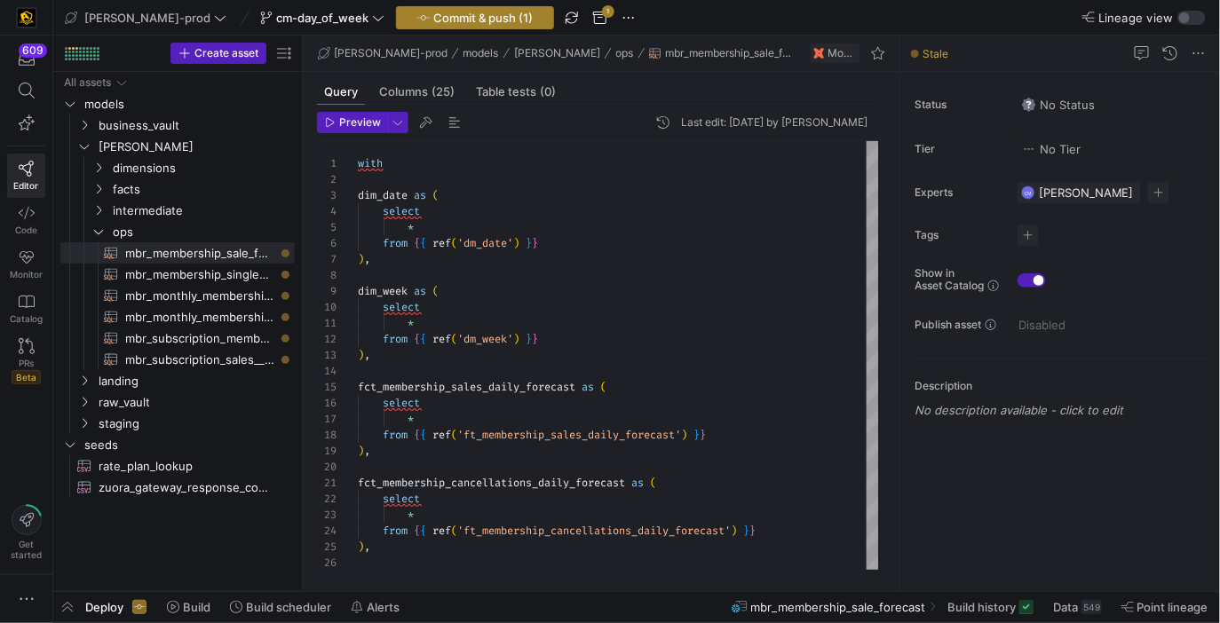
type textarea "select fcw.week_dim_id , fcw.forecast_membership_cancellations_count , dfv.fore…"
click at [440, 25] on span "button" at bounding box center [475, 17] width 156 height 21
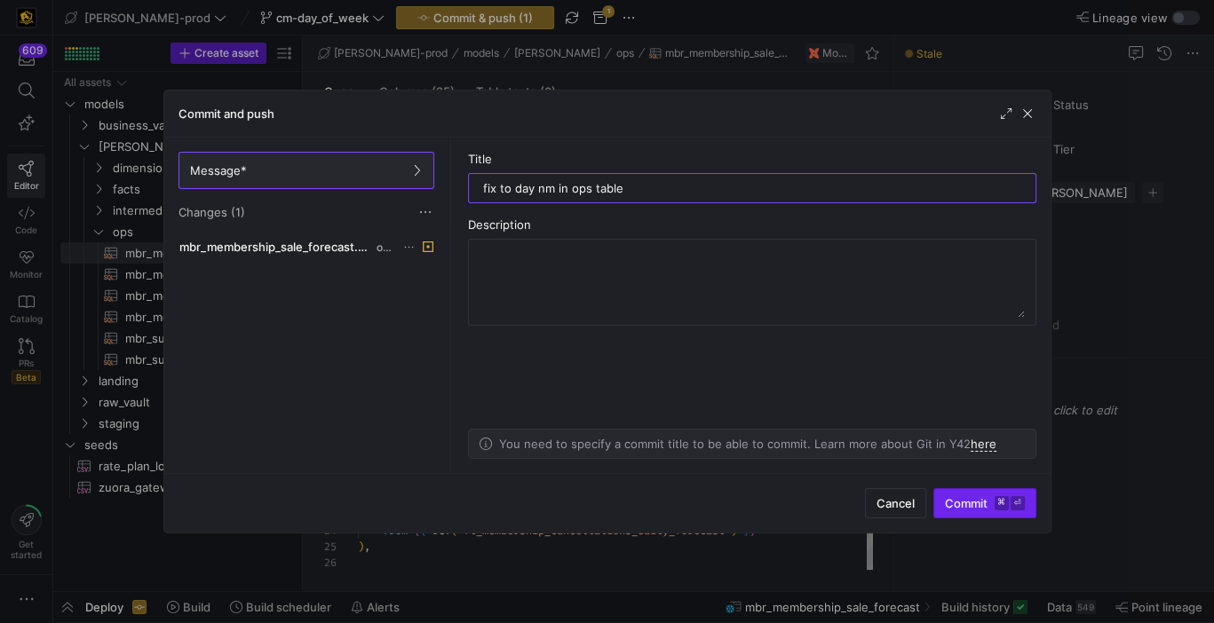
type input "fix to day nm in ops table"
click at [963, 502] on span "Commit ⌘ ⏎" at bounding box center [985, 503] width 80 height 14
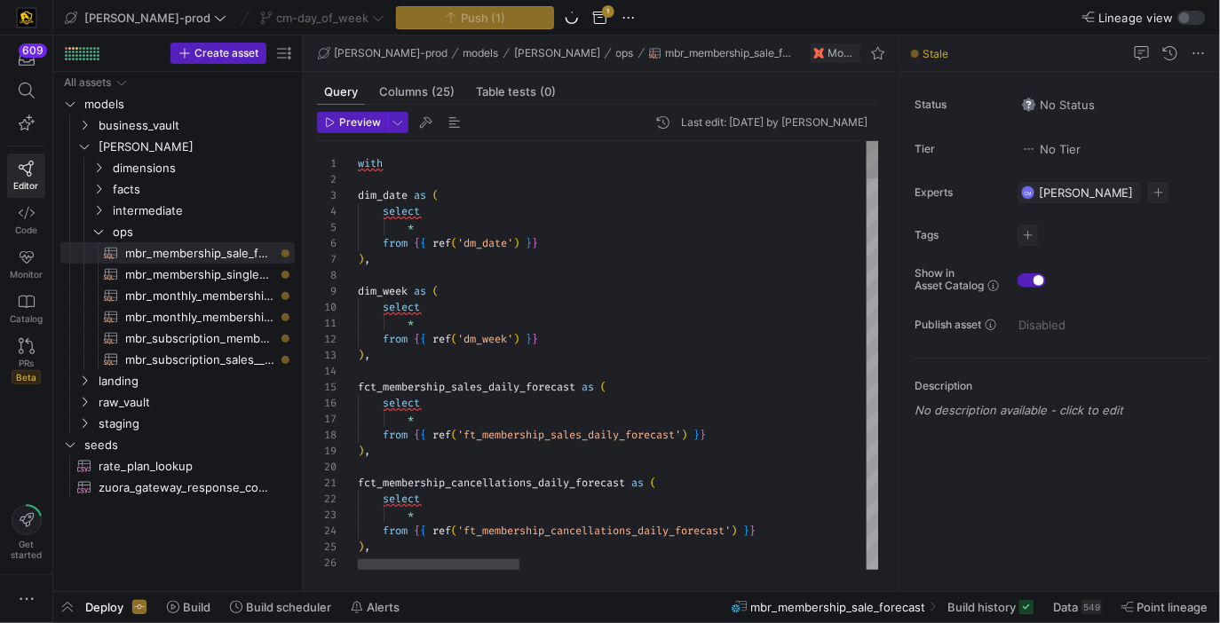
type textarea "* from {{ ref('dm_week') }} ), fct_membership_sales_daily_forecast as ( select …"
click at [73, 605] on span "button" at bounding box center [67, 607] width 28 height 30
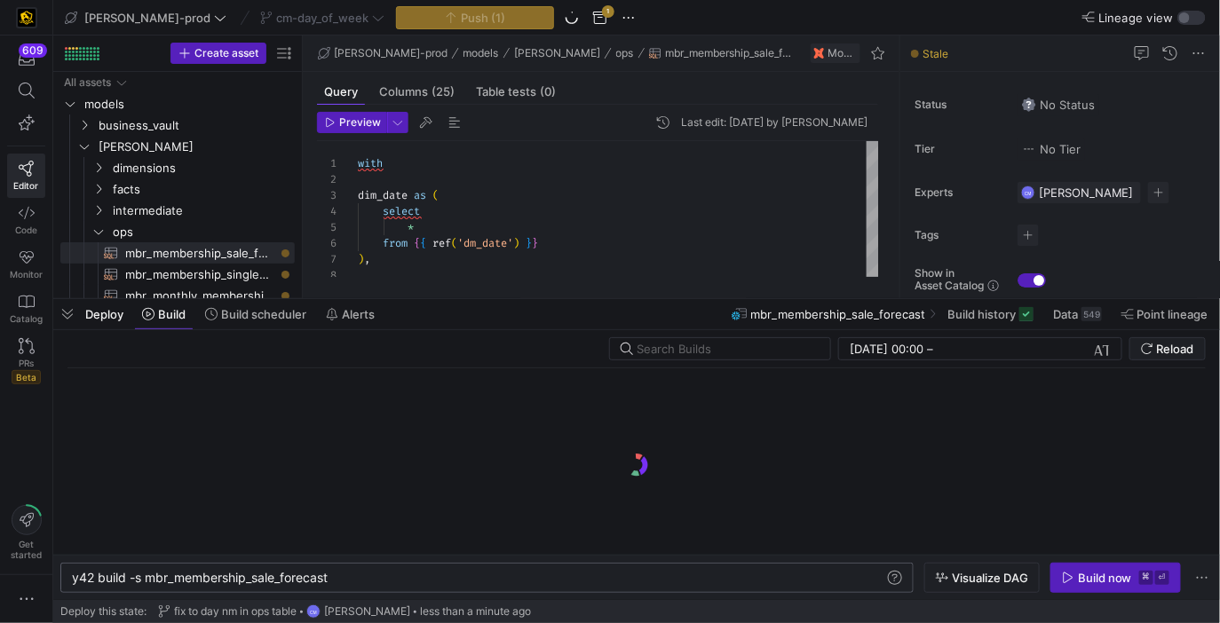
click at [284, 573] on div "y42 build -s mbr_membership_sale_forecast" at bounding box center [479, 578] width 814 height 14
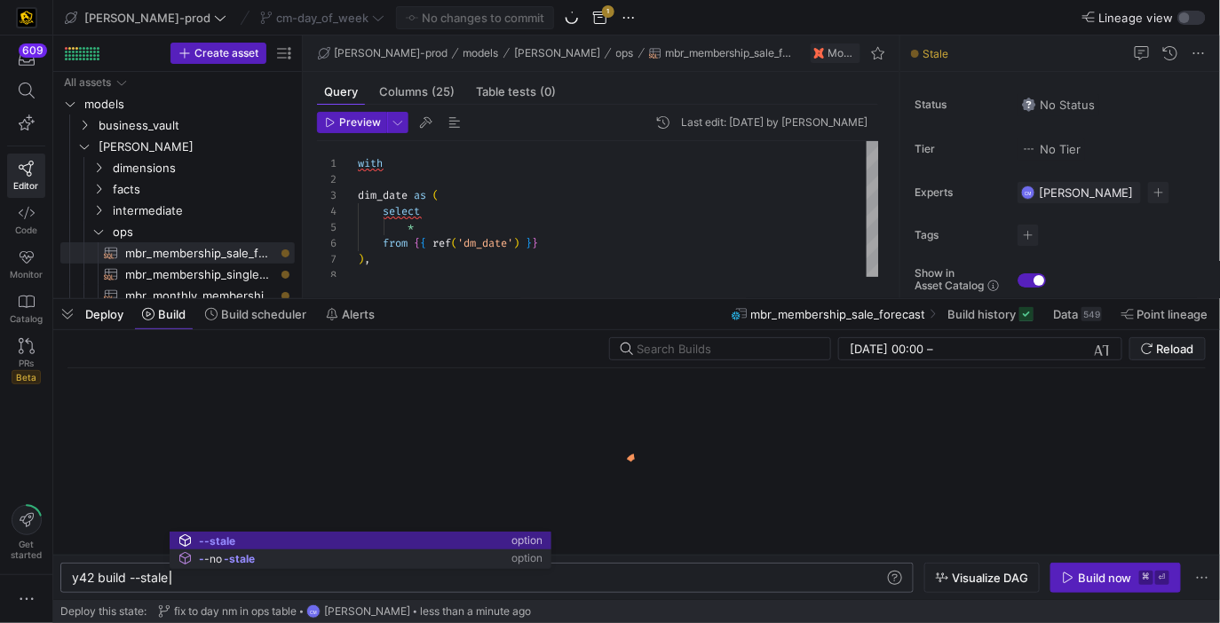
scroll to position [0, 97]
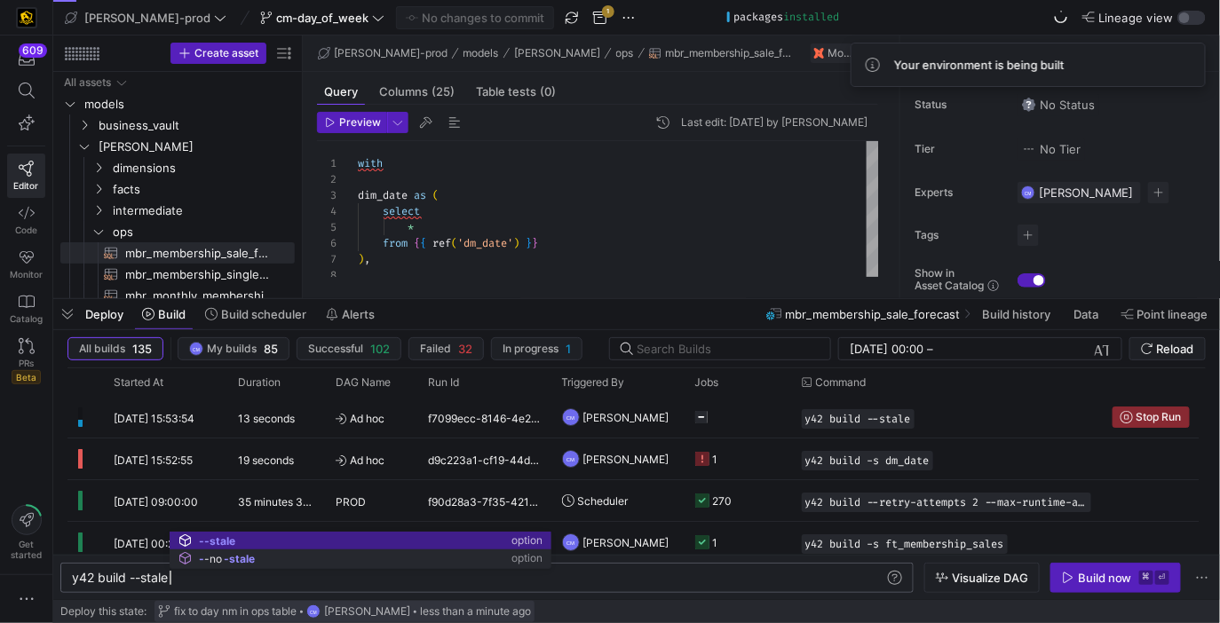
type textarea "y42 build --stale"
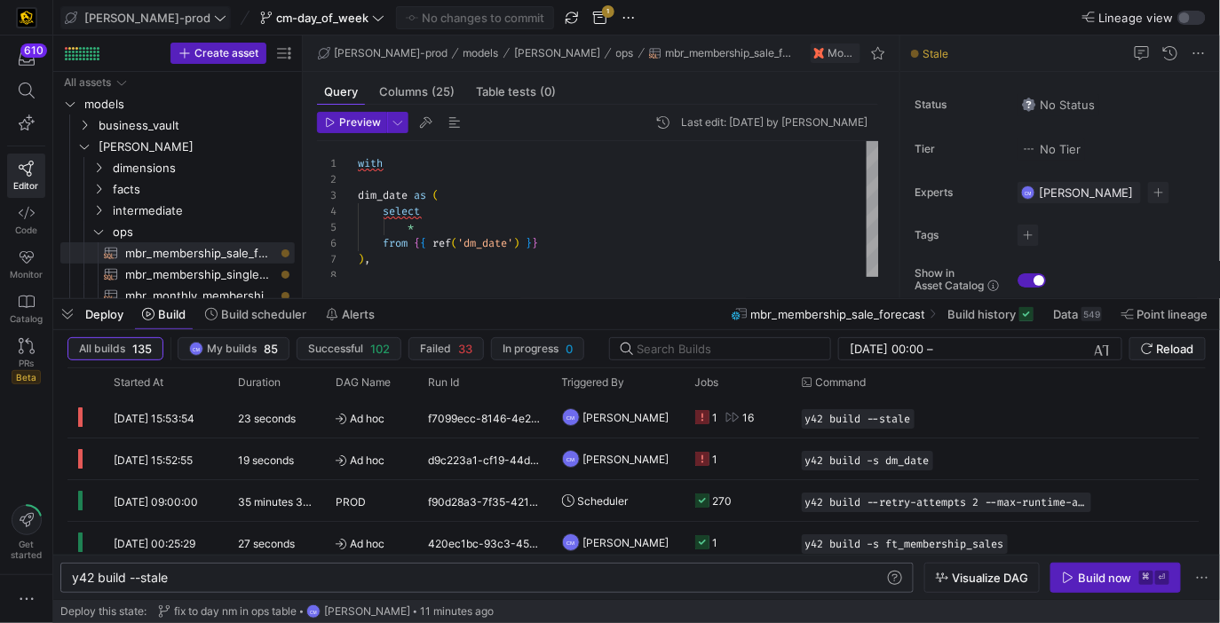
click at [150, 11] on span "[PERSON_NAME]-prod" at bounding box center [147, 18] width 126 height 14
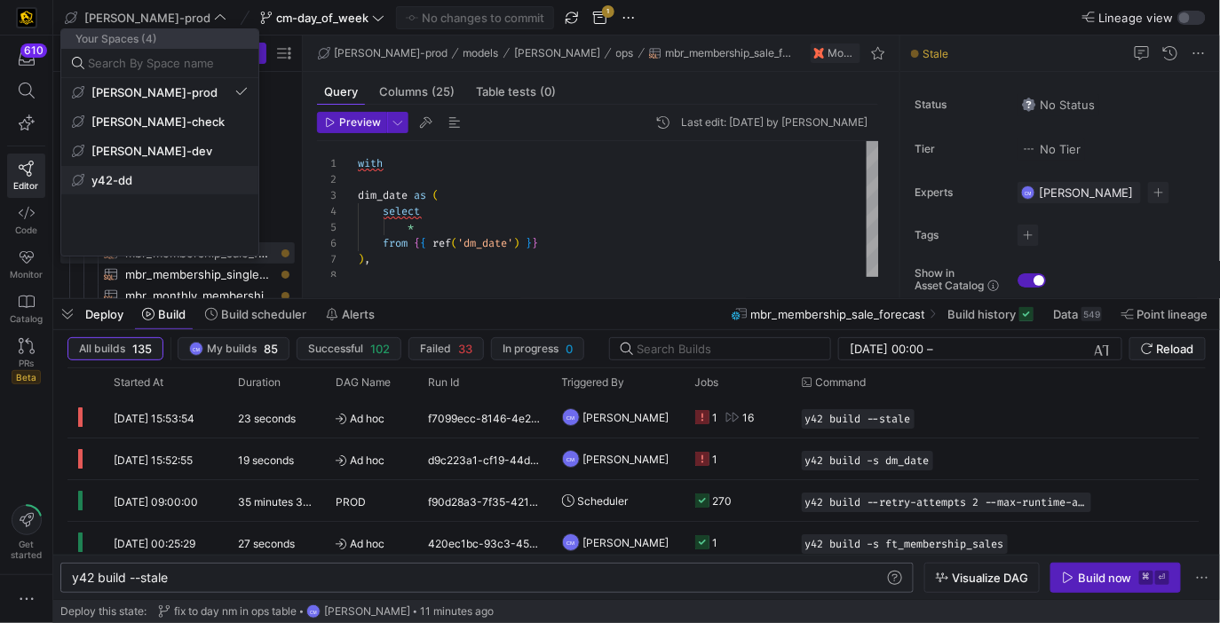
click at [164, 173] on span "y42-dd" at bounding box center [160, 180] width 176 height 14
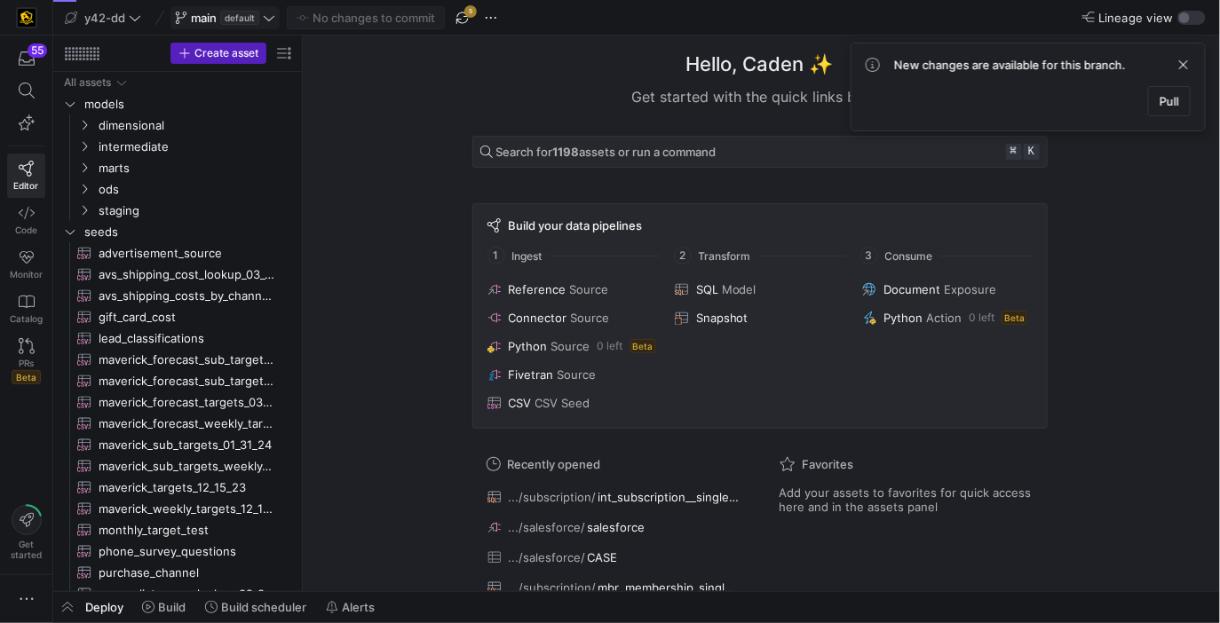
click at [203, 15] on span "main" at bounding box center [204, 18] width 26 height 14
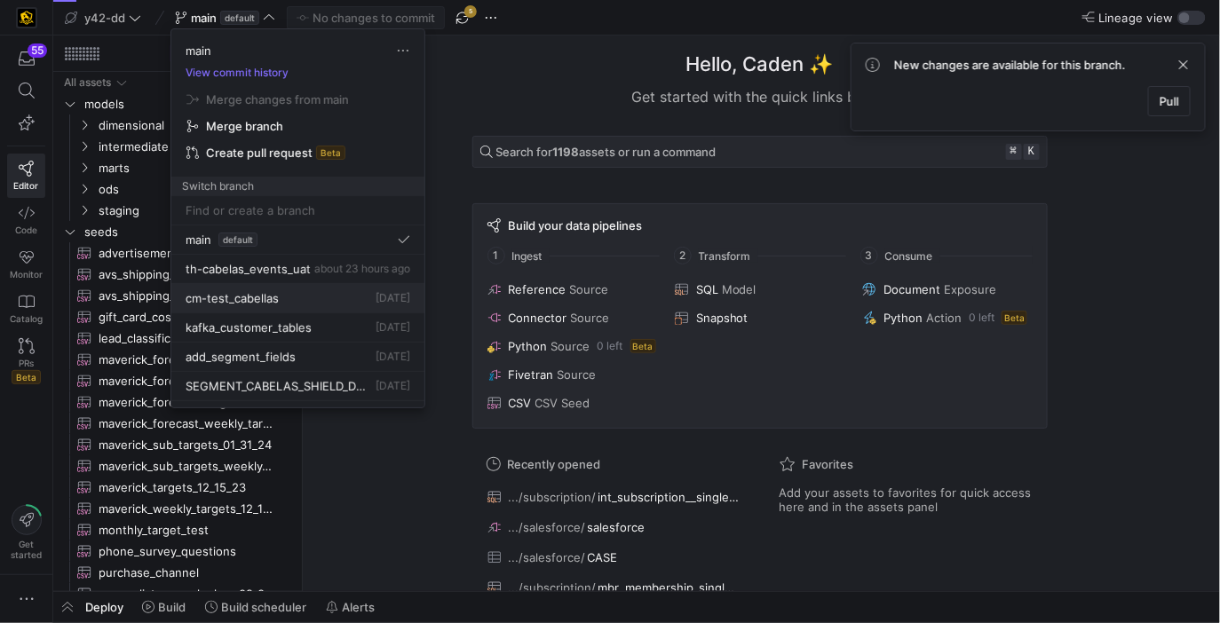
click at [322, 306] on button "cm-test_cabellas [DATE]" at bounding box center [297, 298] width 253 height 29
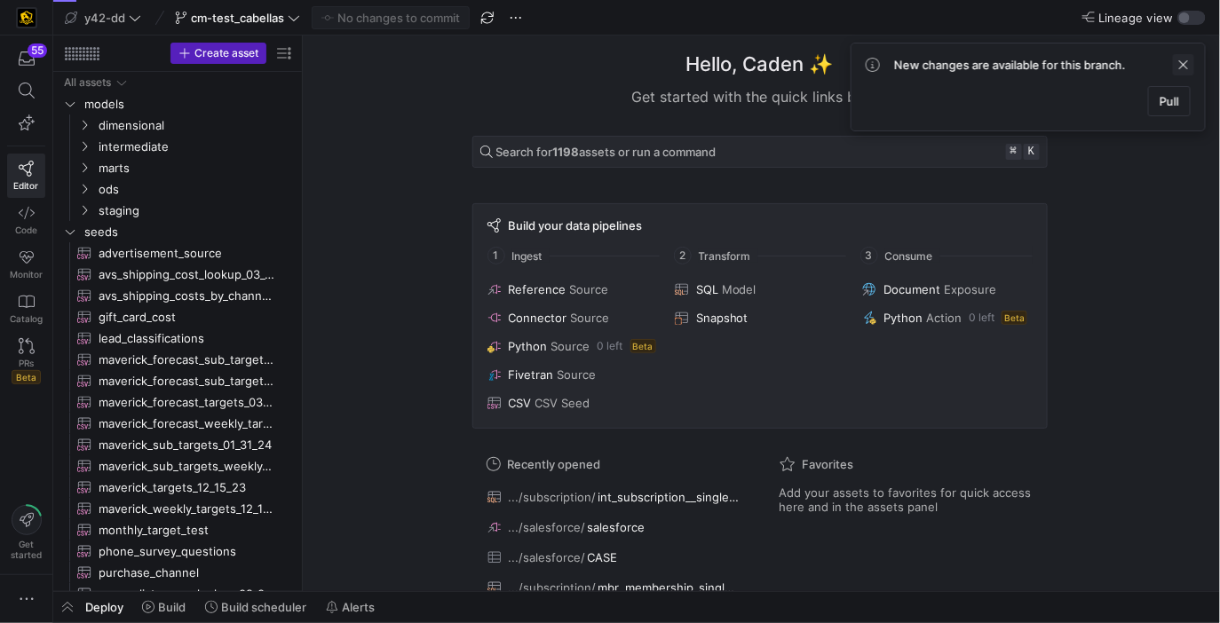
click at [1188, 60] on span at bounding box center [1183, 64] width 21 height 21
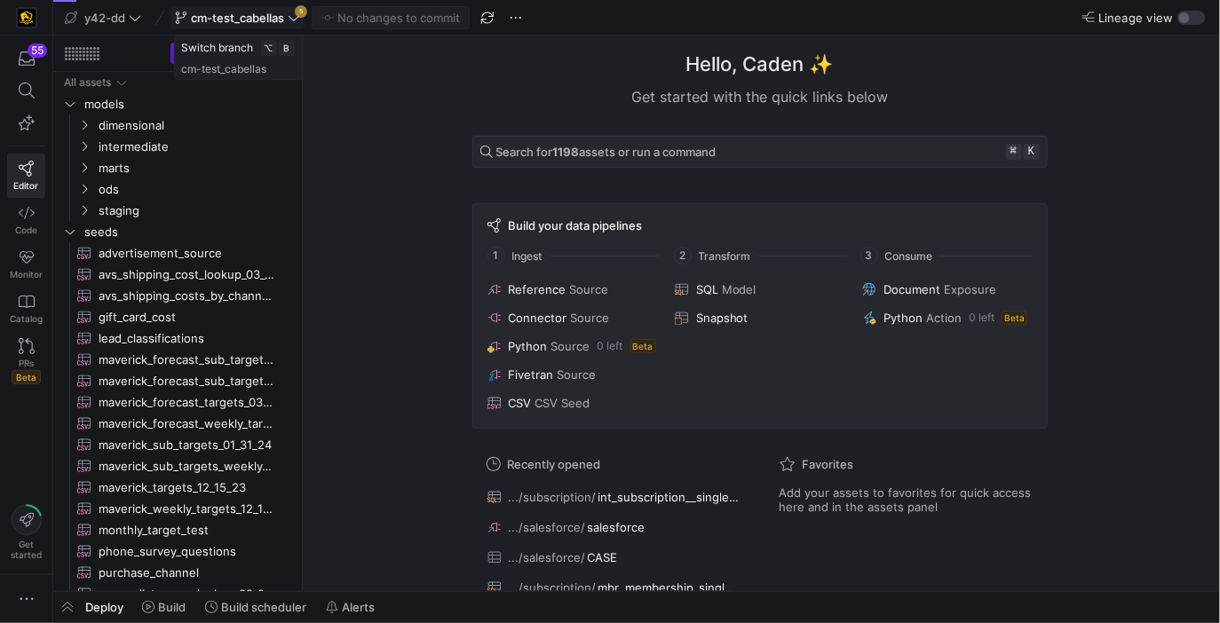
click at [248, 11] on span "cm-test_cabellas" at bounding box center [237, 18] width 93 height 14
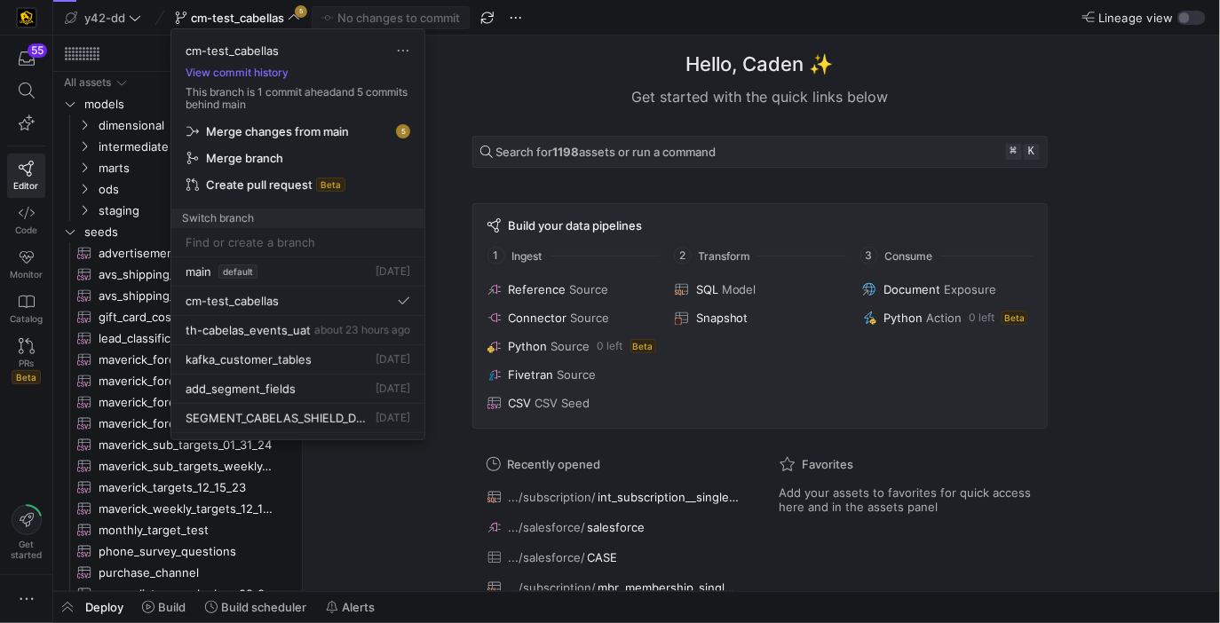
click at [305, 131] on span "Merge changes from main" at bounding box center [277, 131] width 143 height 14
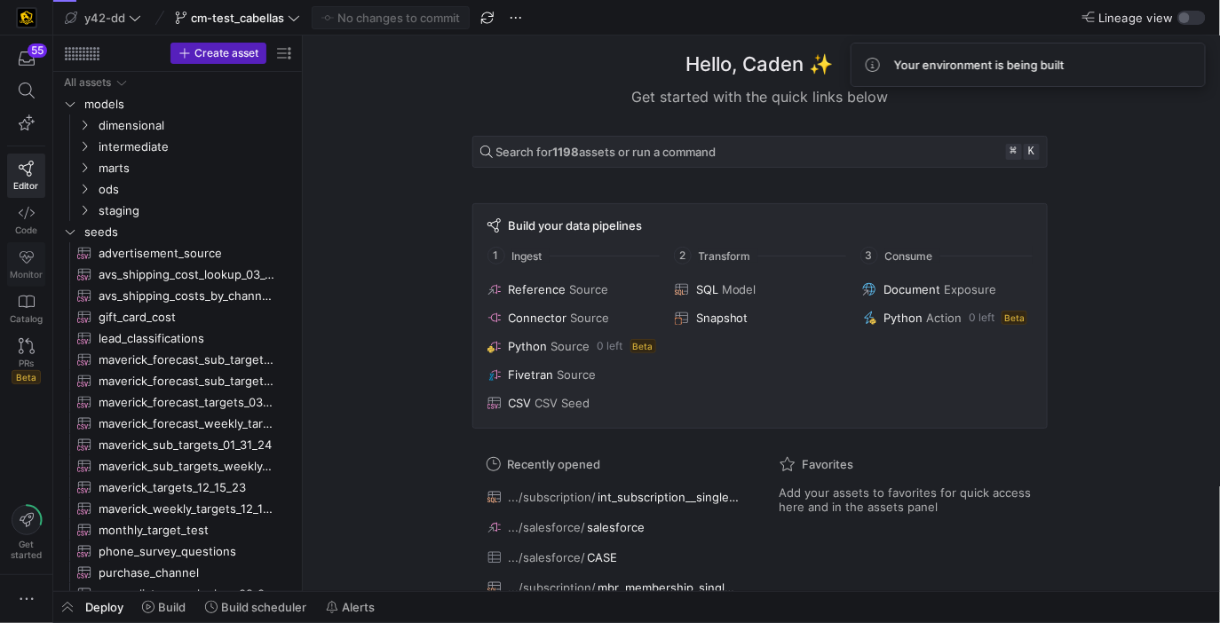
click at [15, 257] on link "Monitor" at bounding box center [26, 264] width 38 height 44
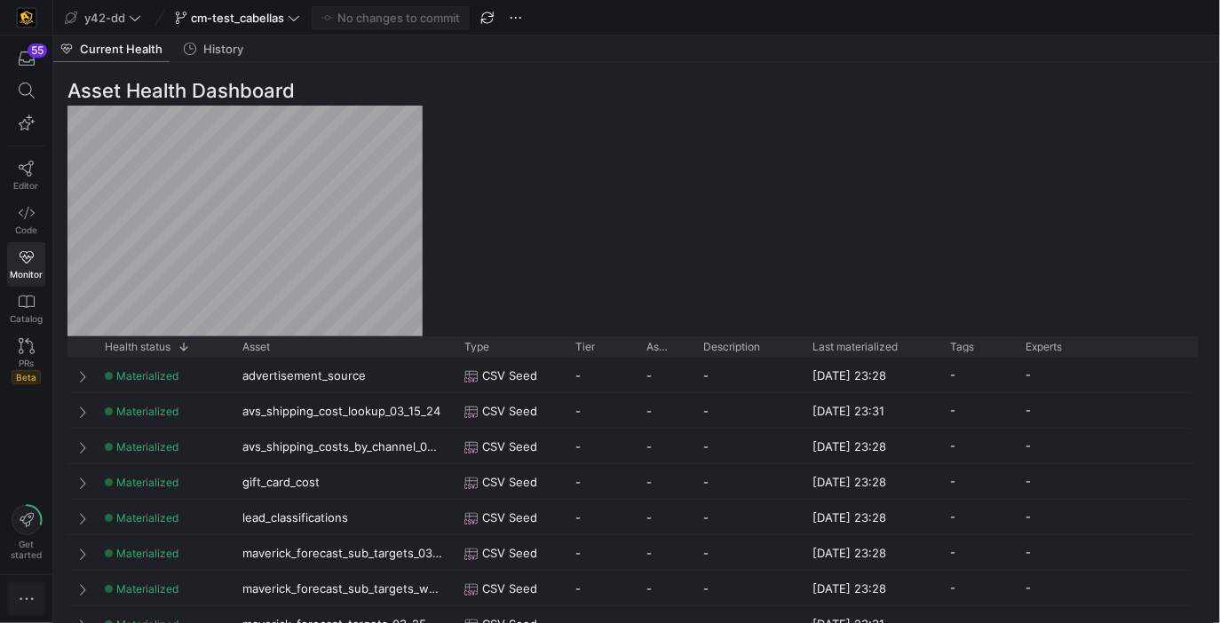
click at [11, 591] on span "button" at bounding box center [26, 599] width 36 height 32
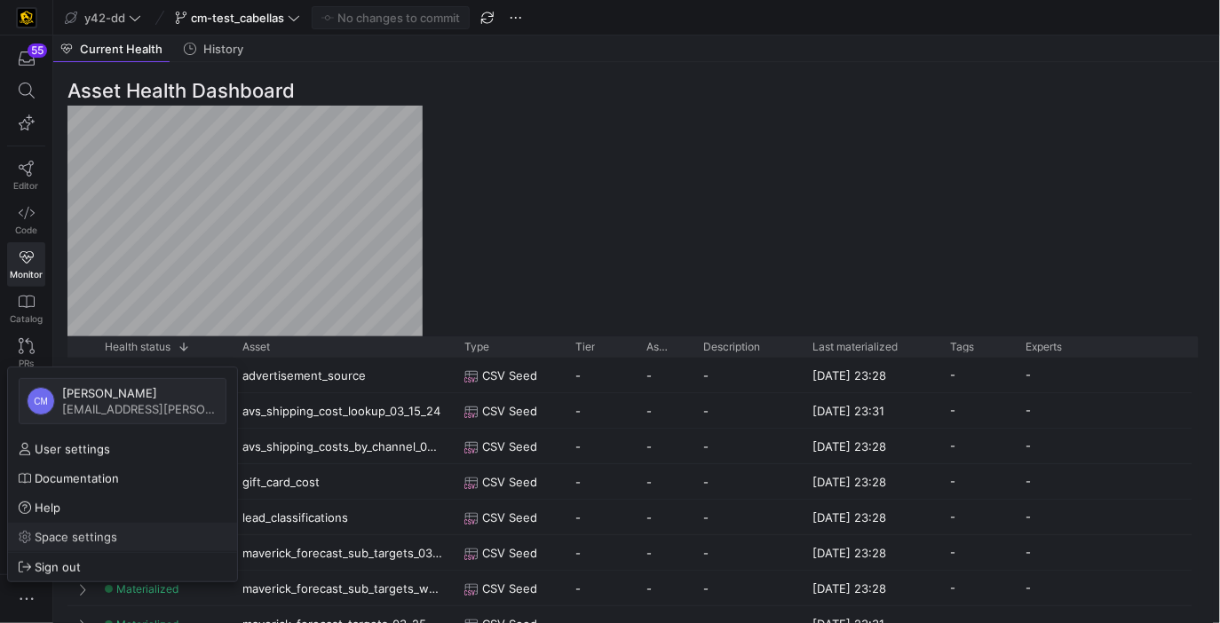
click at [132, 539] on span "Space settings" at bounding box center [123, 537] width 208 height 14
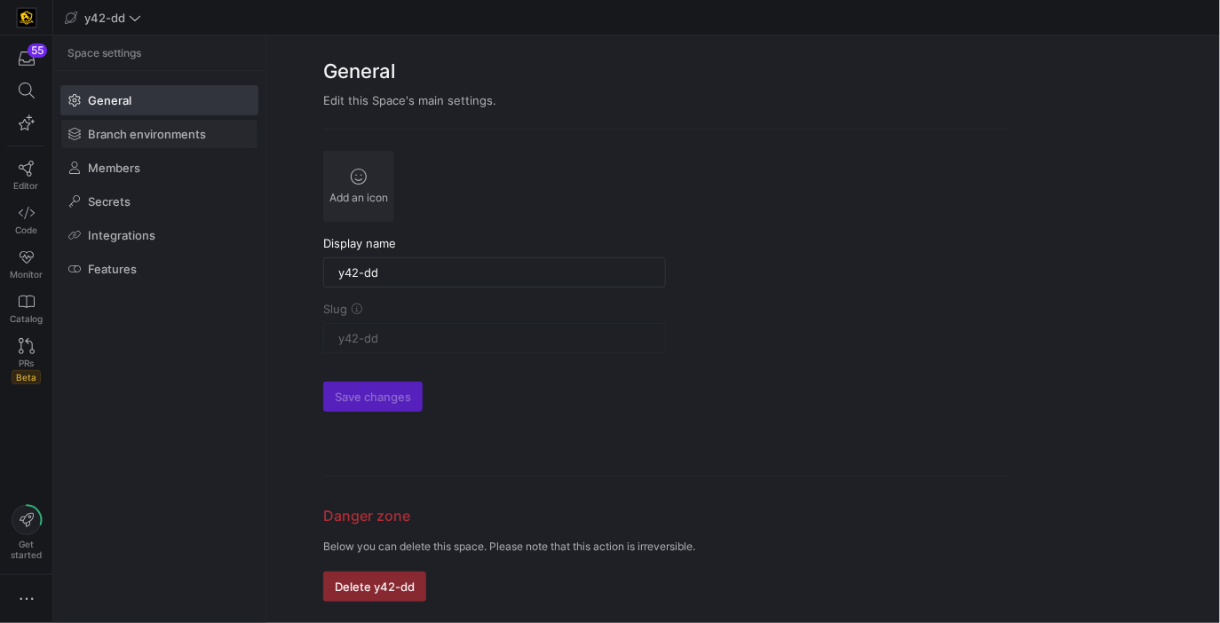
click at [168, 138] on span "Branch environments" at bounding box center [147, 134] width 118 height 14
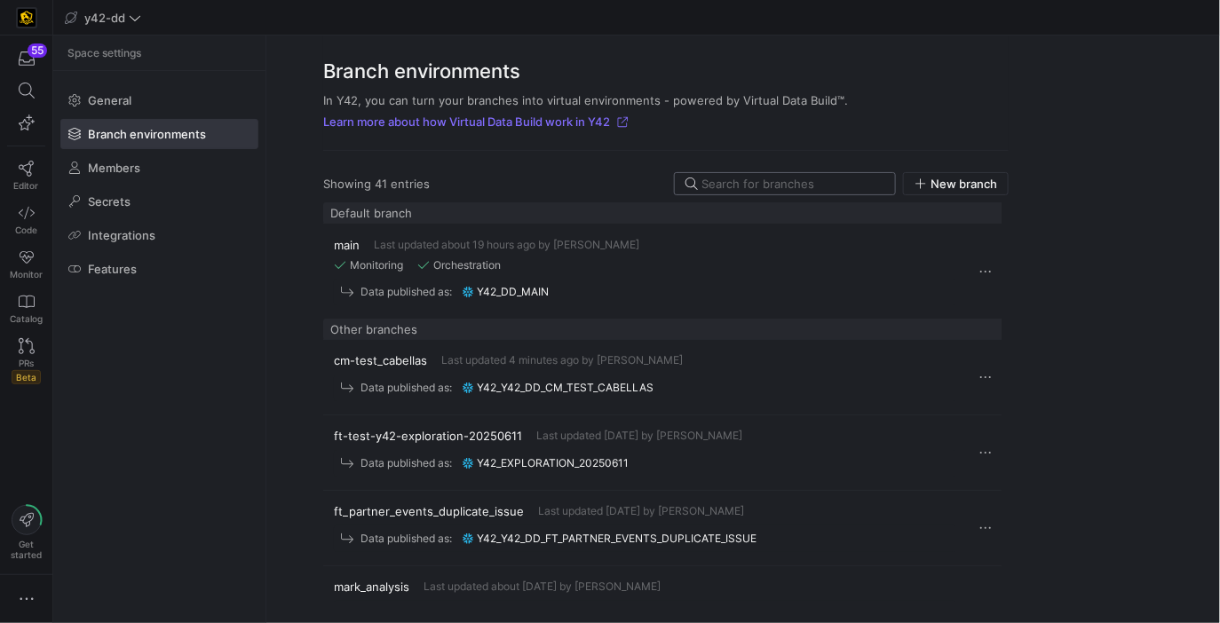
click at [811, 183] on input at bounding box center [792, 184] width 183 height 14
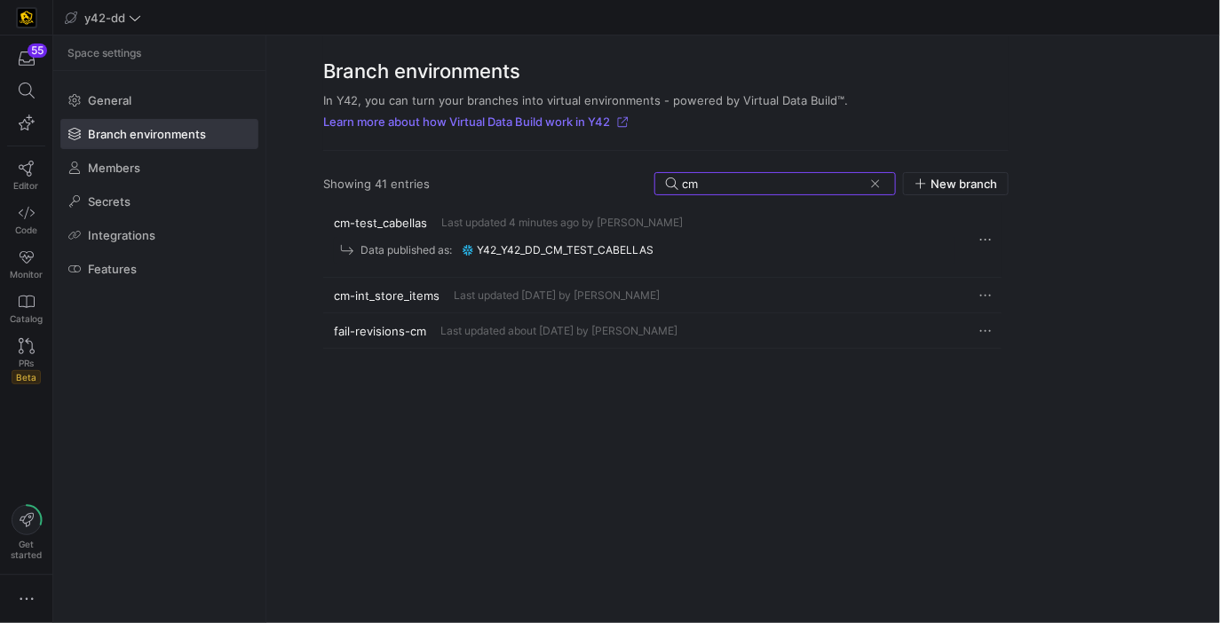
type input "cm"
click at [707, 228] on div "cm-test_cabellas Last updated 4 minutes ago by [PERSON_NAME]" at bounding box center [644, 223] width 621 height 14
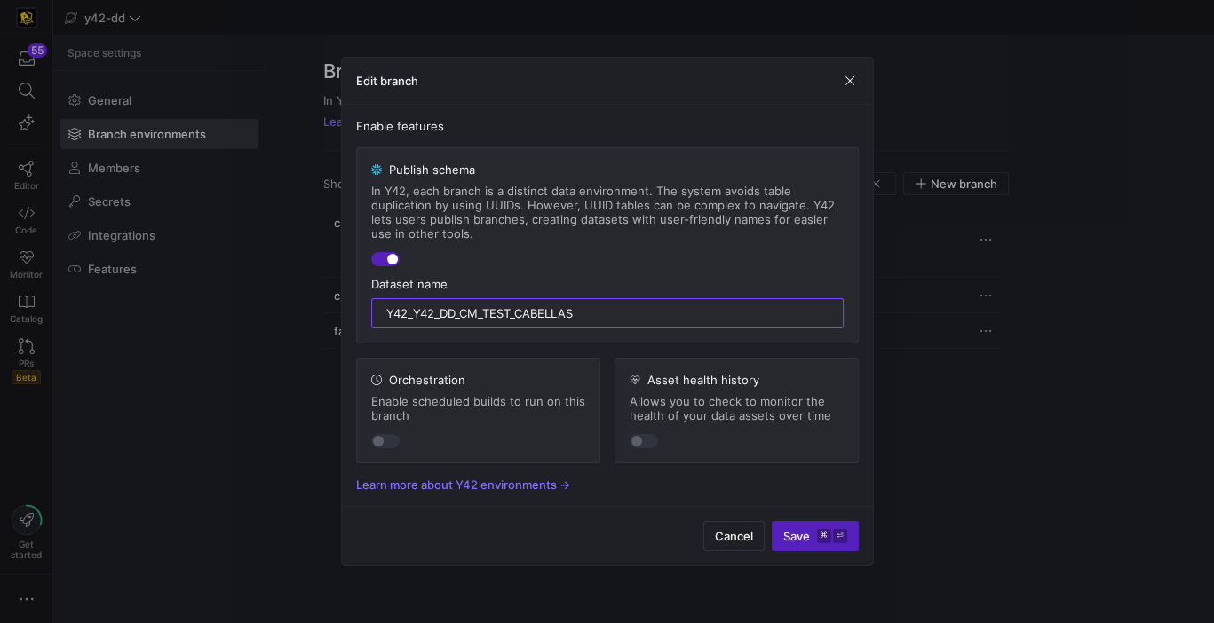
drag, startPoint x: 604, startPoint y: 308, endPoint x: 328, endPoint y: 297, distance: 275.4
click at [328, 297] on div "Edit branch Enable features Publish schema In Y42, each branch is a distinct da…" at bounding box center [607, 311] width 1214 height 623
